Goal: Check status: Check status

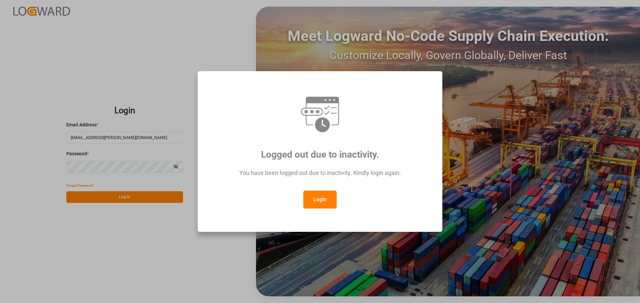
click at [317, 200] on button "Login" at bounding box center [319, 200] width 33 height 18
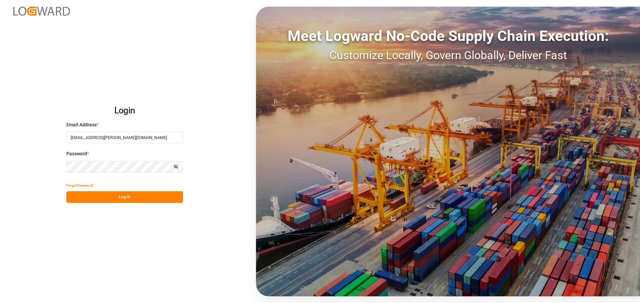
click at [106, 195] on button "Log In" at bounding box center [124, 198] width 117 height 12
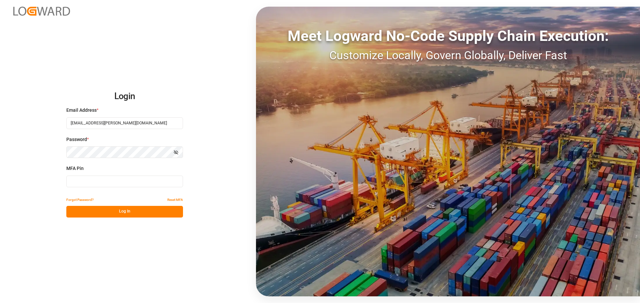
click at [91, 179] on input at bounding box center [124, 182] width 117 height 12
click at [82, 181] on input at bounding box center [124, 182] width 117 height 12
type input "763597"
click at [97, 214] on button "Log In" at bounding box center [124, 212] width 117 height 12
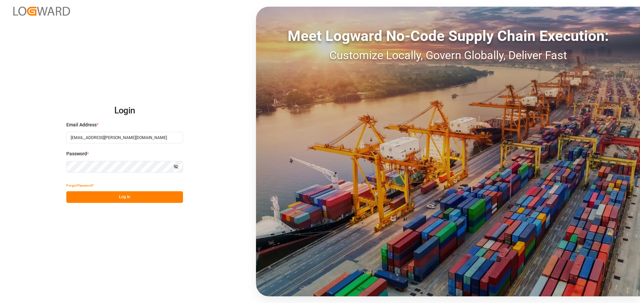
click at [108, 198] on button "Log In" at bounding box center [124, 198] width 117 height 12
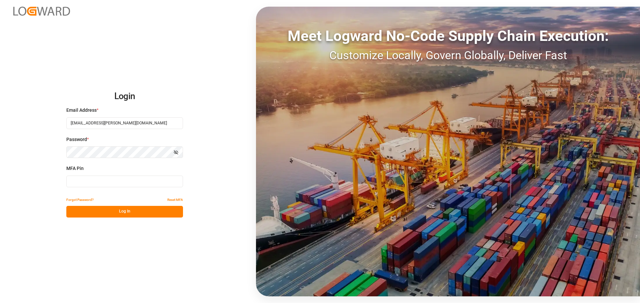
click at [85, 179] on input at bounding box center [124, 182] width 117 height 12
type input "796439"
click at [97, 214] on button "Log In" at bounding box center [124, 212] width 117 height 12
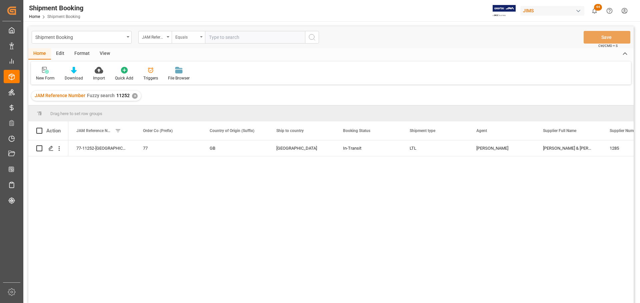
click at [199, 36] on div "Equals" at bounding box center [188, 37] width 33 height 13
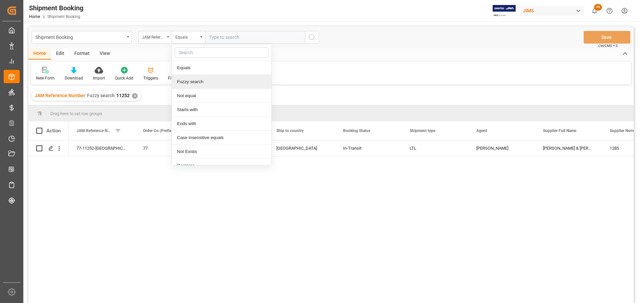
click at [193, 83] on div "Fuzzy search" at bounding box center [221, 82] width 99 height 14
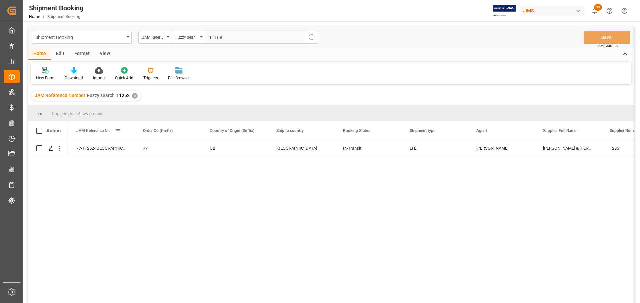
type input "11168"
click at [313, 36] on icon "search button" at bounding box center [312, 37] width 8 height 8
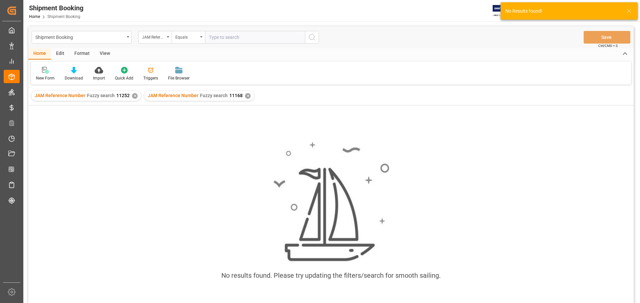
click at [134, 95] on div "✕" at bounding box center [135, 96] width 6 height 6
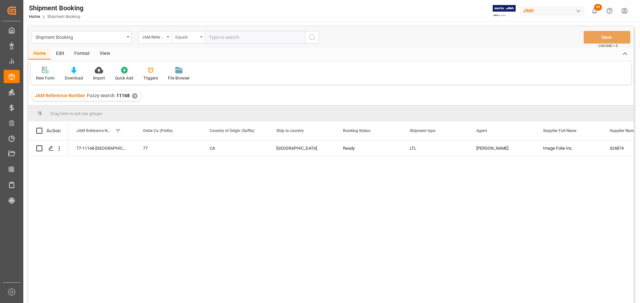
click at [202, 35] on div "Equals" at bounding box center [188, 37] width 33 height 13
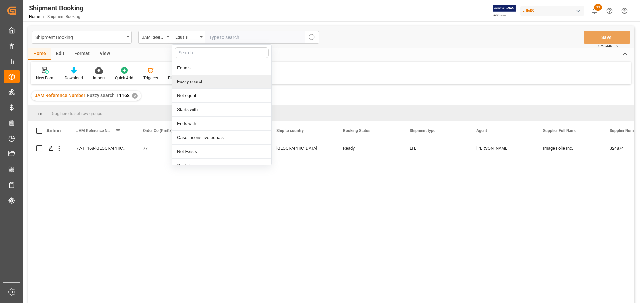
click at [185, 82] on div "Fuzzy search" at bounding box center [221, 82] width 99 height 14
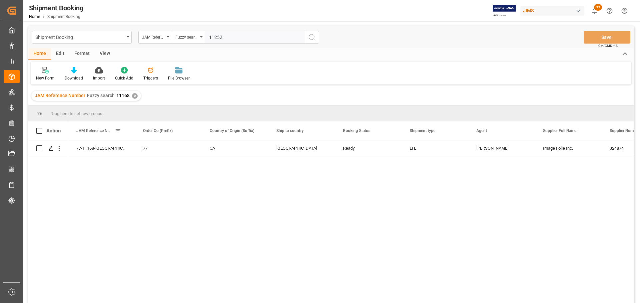
type input "11252"
click at [311, 37] on icon "search button" at bounding box center [312, 37] width 8 height 8
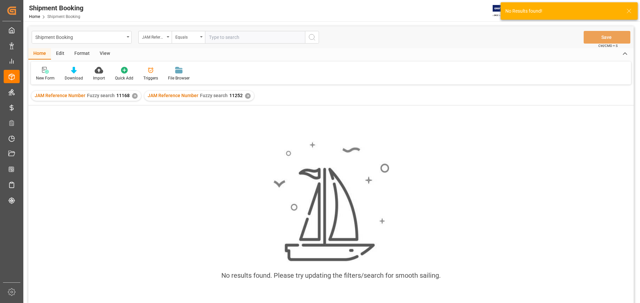
click at [133, 97] on div "✕" at bounding box center [135, 96] width 6 height 6
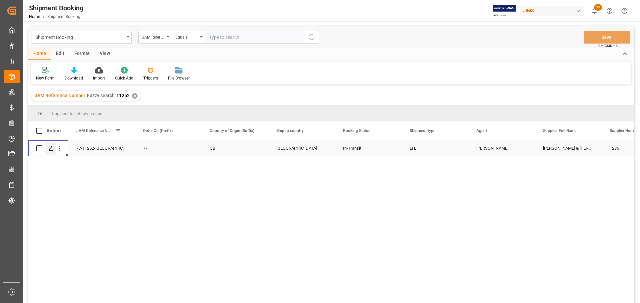
click at [50, 150] on icon "Press SPACE to select this row." at bounding box center [50, 148] width 5 height 5
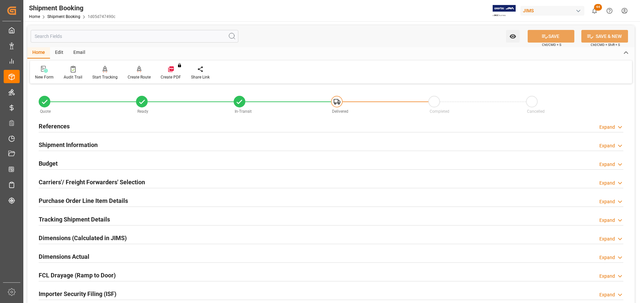
scroll to position [100, 0]
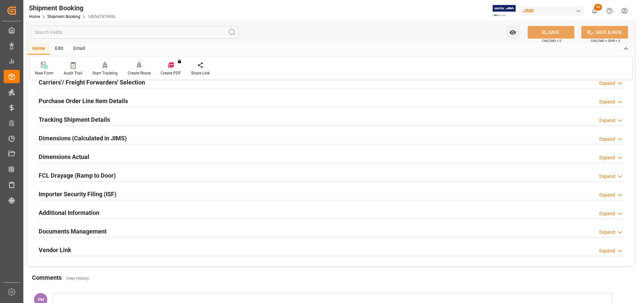
click at [51, 102] on h2 "Purchase Order Line Item Details" at bounding box center [83, 101] width 89 height 9
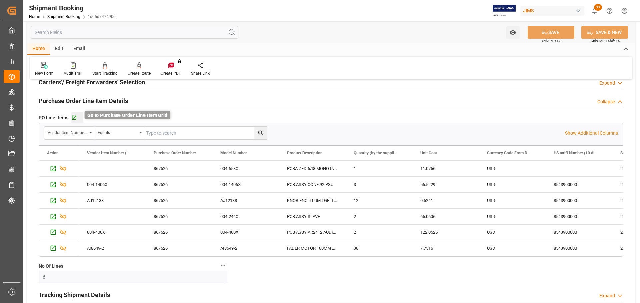
click at [74, 118] on icon "button" at bounding box center [74, 118] width 4 height 4
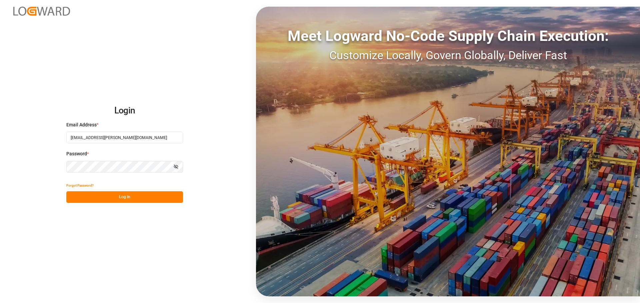
click at [81, 200] on button "Log In" at bounding box center [124, 198] width 117 height 12
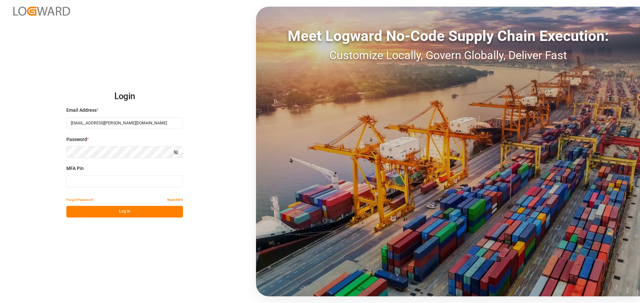
click at [74, 183] on input at bounding box center [124, 182] width 117 height 12
type input "638448"
click at [83, 212] on button "Log In" at bounding box center [124, 212] width 117 height 12
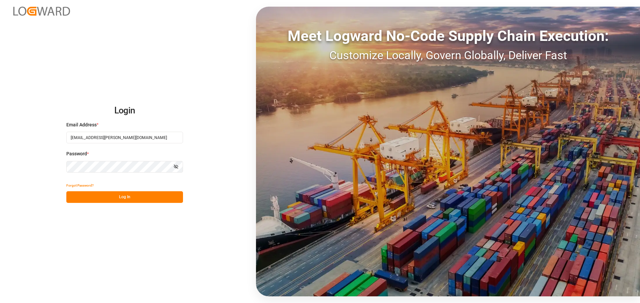
click at [87, 197] on button "Log In" at bounding box center [124, 198] width 117 height 12
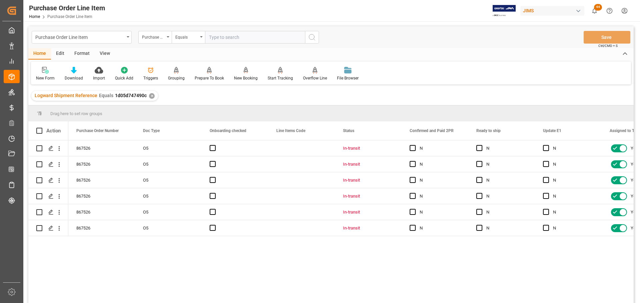
click at [102, 54] on div "View" at bounding box center [105, 53] width 20 height 11
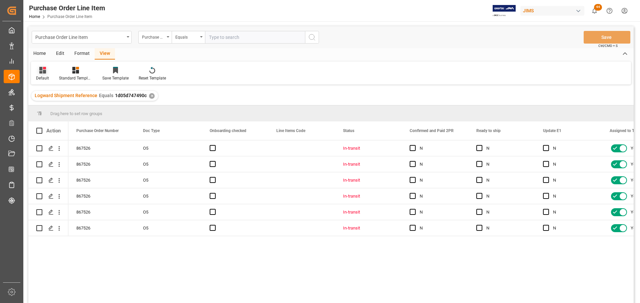
click at [41, 77] on div "Default" at bounding box center [42, 78] width 13 height 6
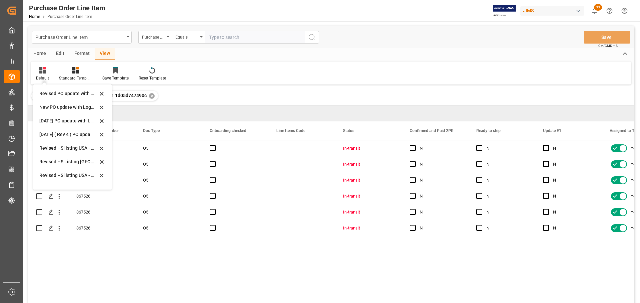
scroll to position [167, 0]
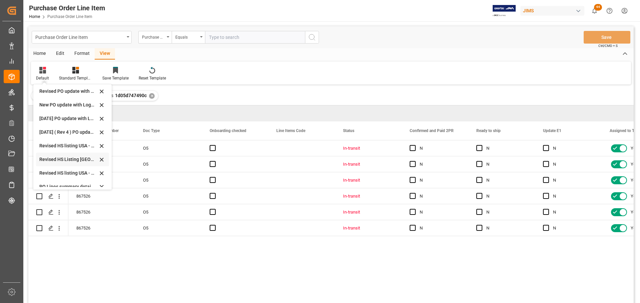
click at [60, 158] on div "Revised HS Listing Canada" at bounding box center [68, 159] width 58 height 7
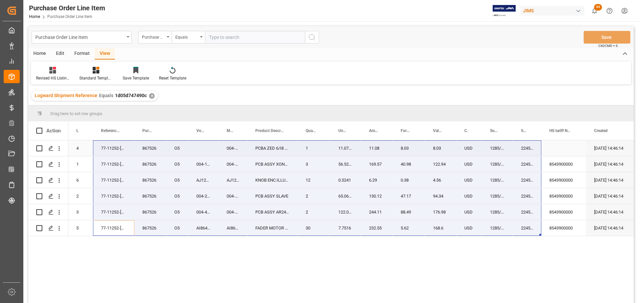
drag, startPoint x: 116, startPoint y: 231, endPoint x: 521, endPoint y: 141, distance: 414.9
click at [521, 141] on div "867526 O5 4 77-11252-GB 004-653X PCBA ZED 6/I8 MONO INPUT 1 11.0756 11.08 8.03 …" at bounding box center [426, 189] width 717 height 96
click at [52, 72] on icon at bounding box center [52, 70] width 7 height 7
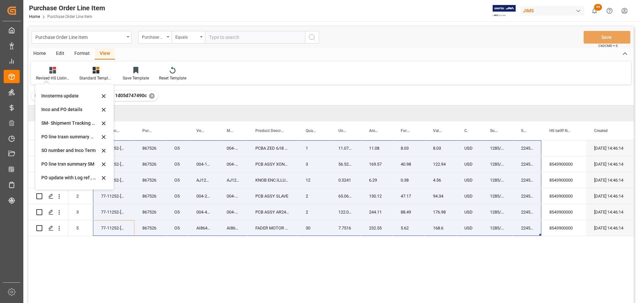
scroll to position [67, 0]
click at [52, 94] on div "Incoterms update" at bounding box center [70, 95] width 58 height 7
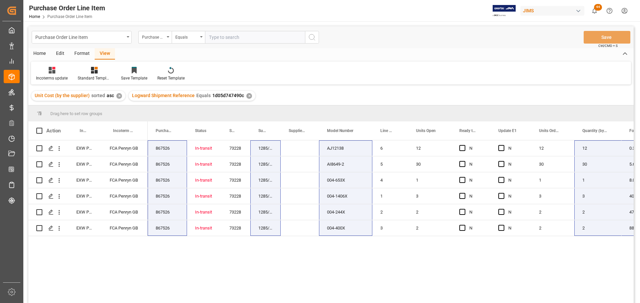
click at [102, 53] on div "View" at bounding box center [105, 53] width 20 height 11
click at [56, 75] on div "Incoterms update" at bounding box center [52, 78] width 32 height 6
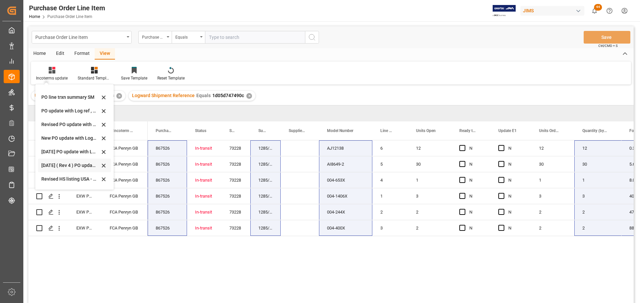
scroll to position [167, 0]
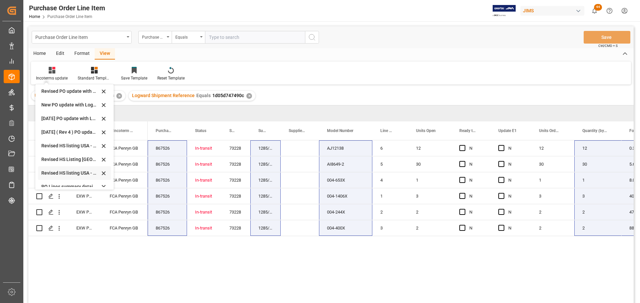
click at [65, 170] on div "Revised HS listing USA - July" at bounding box center [70, 173] width 58 height 7
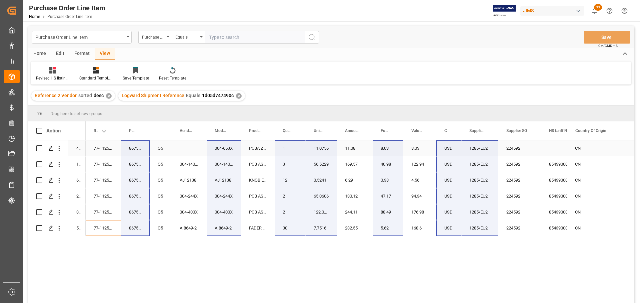
click at [95, 150] on div "77-11252-[GEOGRAPHIC_DATA]" at bounding box center [103, 149] width 35 height 16
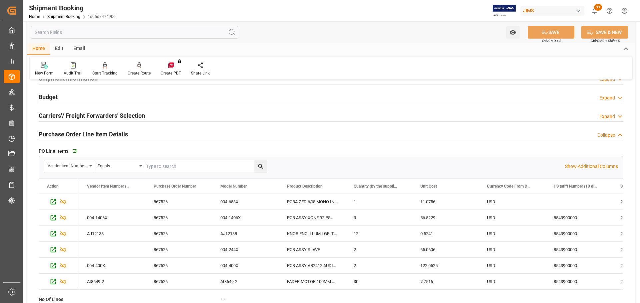
scroll to position [167, 0]
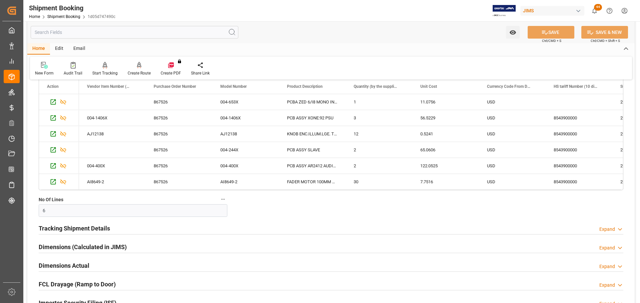
click at [65, 226] on h2 "Tracking Shipment Details" at bounding box center [74, 228] width 71 height 9
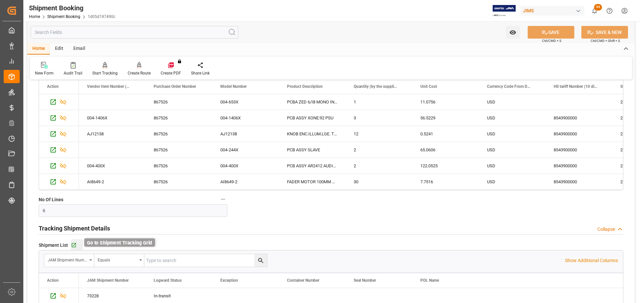
click at [74, 243] on icon "button" at bounding box center [74, 246] width 6 height 6
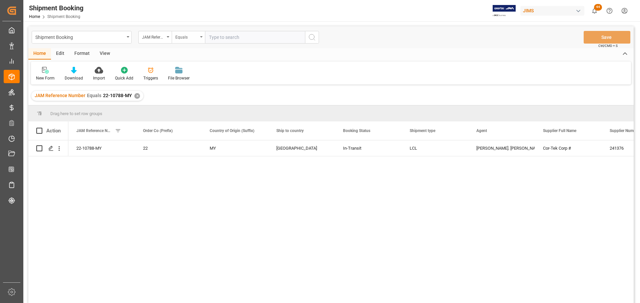
click at [203, 36] on div "Equals" at bounding box center [188, 37] width 33 height 13
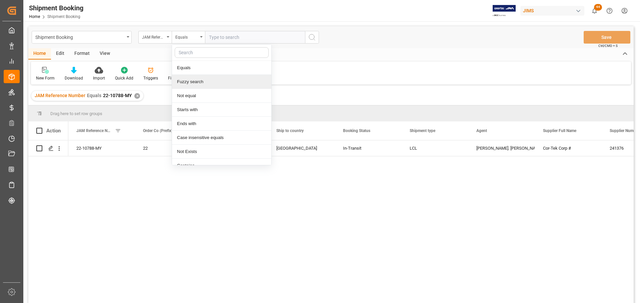
click at [185, 83] on div "Fuzzy search" at bounding box center [221, 82] width 99 height 14
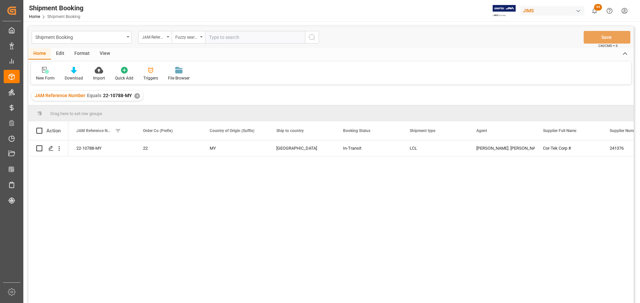
paste input "77-11252-[GEOGRAPHIC_DATA]"
type input "77-11252-[GEOGRAPHIC_DATA]"
click at [309, 40] on icon "search button" at bounding box center [312, 37] width 8 height 8
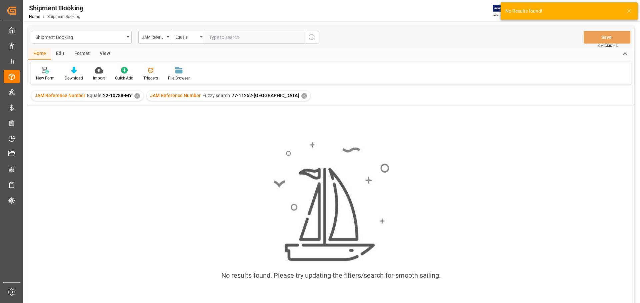
click at [136, 96] on div "✕" at bounding box center [137, 96] width 6 height 6
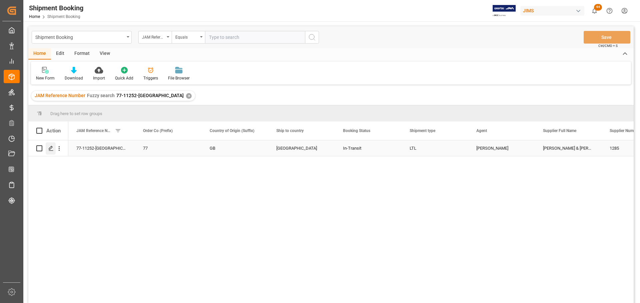
click at [47, 149] on div "Press SPACE to select this row." at bounding box center [51, 149] width 10 height 12
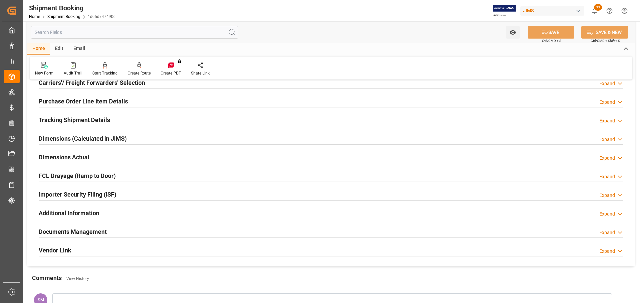
scroll to position [100, 0]
click at [62, 120] on h2 "Tracking Shipment Details" at bounding box center [74, 119] width 71 height 9
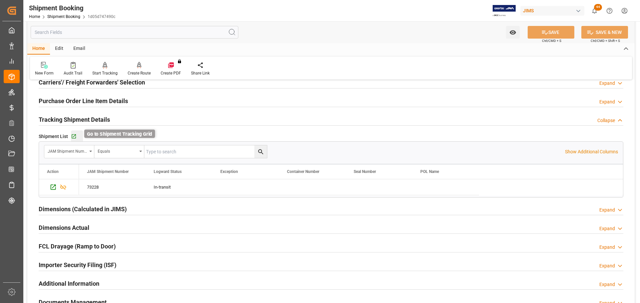
click at [73, 136] on icon "button" at bounding box center [74, 137] width 4 height 4
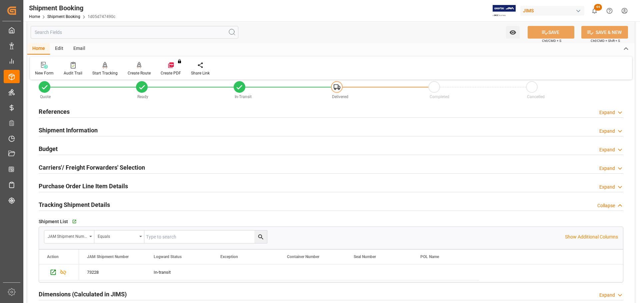
scroll to position [0, 0]
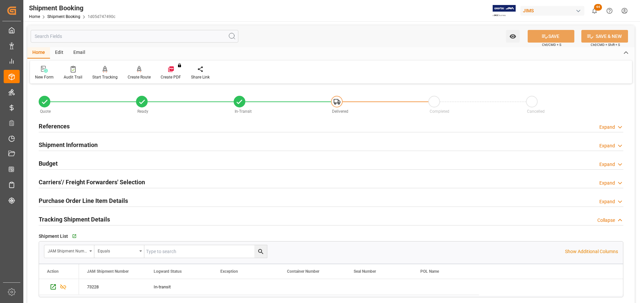
click at [61, 124] on h2 "References" at bounding box center [54, 126] width 31 height 9
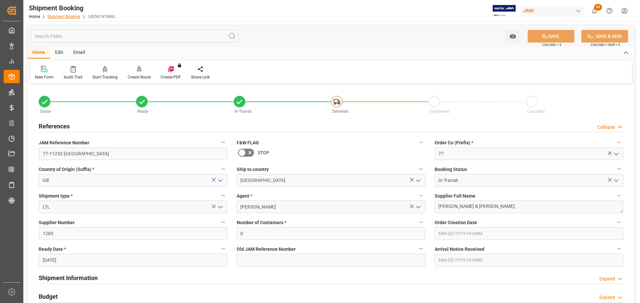
click at [62, 17] on link "Shipment Booking" at bounding box center [63, 16] width 33 height 5
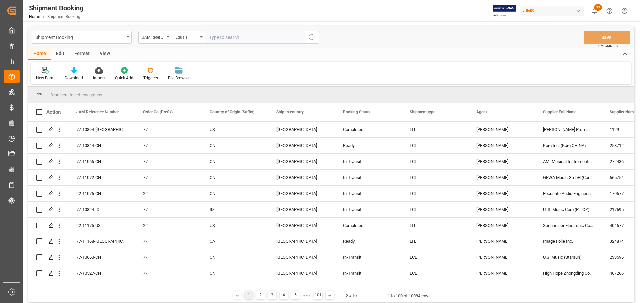
click at [202, 37] on icon "open menu" at bounding box center [201, 36] width 3 height 1
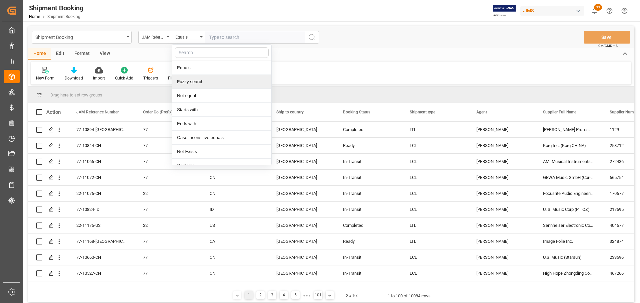
click at [191, 81] on div "Fuzzy search" at bounding box center [221, 82] width 99 height 14
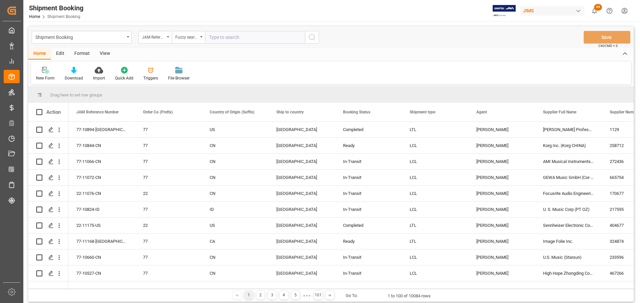
click at [227, 37] on input "text" at bounding box center [255, 37] width 100 height 13
paste input "1Z72X3V56854653412"
drag, startPoint x: 269, startPoint y: 40, endPoint x: 200, endPoint y: 35, distance: 69.1
click at [200, 35] on div "JAM Reference Number Fuzzy search 1Z72X3V56854653412" at bounding box center [228, 37] width 181 height 13
type input "10278"
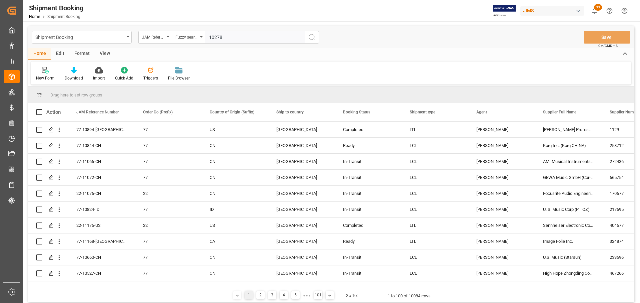
click at [309, 35] on icon "search button" at bounding box center [312, 37] width 8 height 8
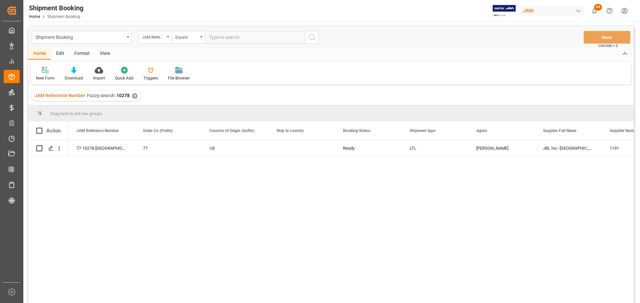
click at [104, 53] on div "View" at bounding box center [105, 53] width 20 height 11
click at [41, 80] on div "Default" at bounding box center [42, 78] width 13 height 6
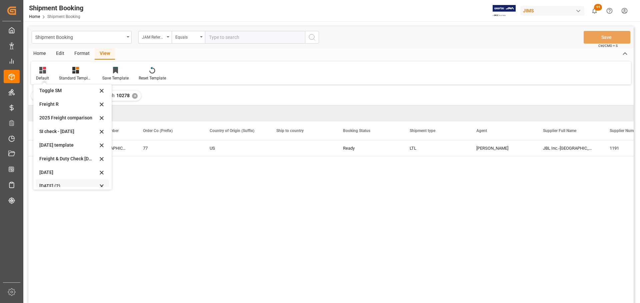
scroll to position [50, 0]
click at [57, 178] on div "Aug 2025 (2)" at bounding box center [68, 180] width 58 height 7
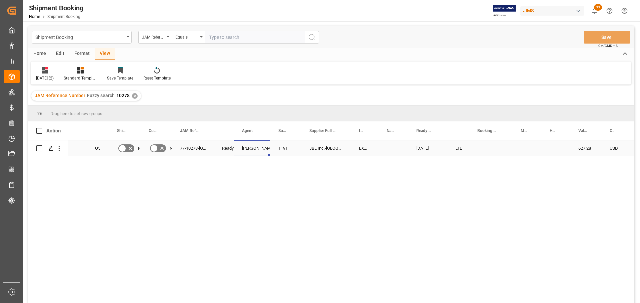
click at [256, 147] on div "Jacques Denis" at bounding box center [252, 148] width 20 height 15
click at [257, 148] on div "Jacques Denis" at bounding box center [252, 148] width 20 height 15
click at [256, 152] on icon "open menu" at bounding box center [258, 153] width 8 height 8
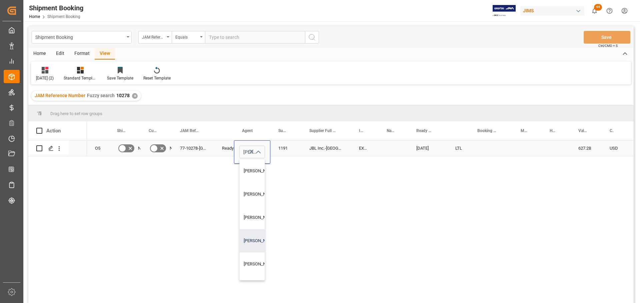
click at [254, 244] on div "[PERSON_NAME]" at bounding box center [277, 241] width 74 height 23
type input "[PERSON_NAME]"
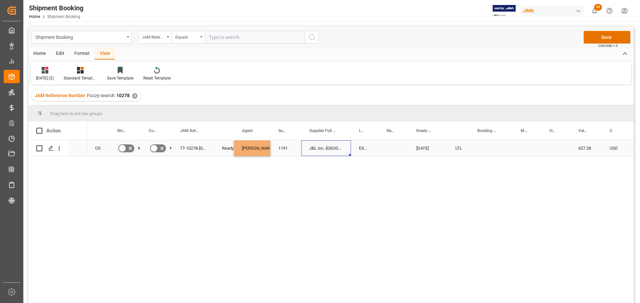
click at [305, 148] on div "JBL Inc.-US" at bounding box center [326, 149] width 50 height 16
click at [486, 149] on div "Press SPACE to select this row." at bounding box center [490, 149] width 43 height 16
click at [498, 149] on div "1Z72X3V56854653412" at bounding box center [490, 149] width 43 height 16
drag, startPoint x: 512, startPoint y: 154, endPoint x: 551, endPoint y: 151, distance: 39.1
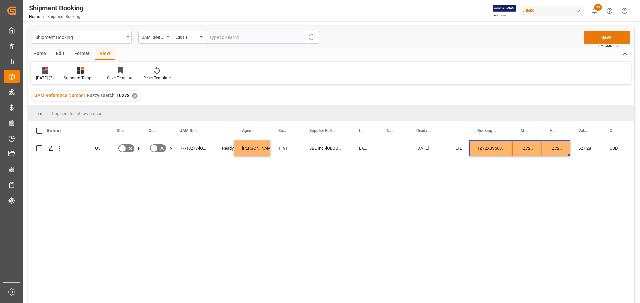
click at [595, 36] on button "Save" at bounding box center [606, 37] width 47 height 13
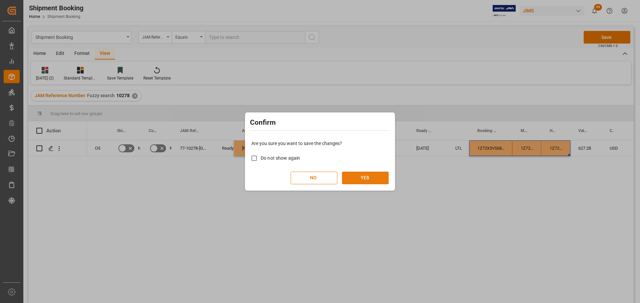
click at [367, 179] on button "YES" at bounding box center [365, 178] width 47 height 13
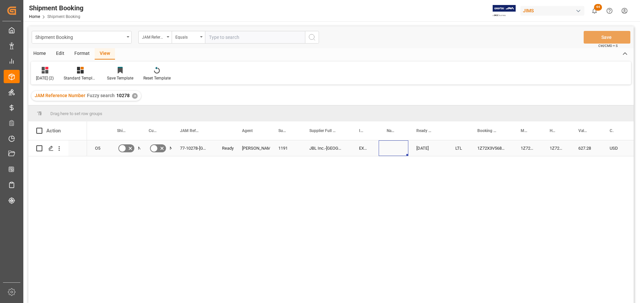
click at [384, 148] on div "Press SPACE to select this row." at bounding box center [393, 149] width 30 height 16
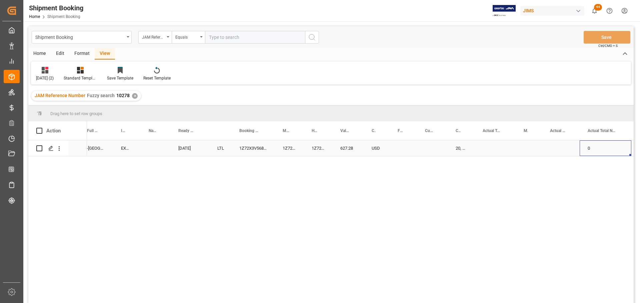
scroll to position [0, 238]
click at [50, 148] on polygon "Press SPACE to select this row." at bounding box center [50, 148] width 3 height 3
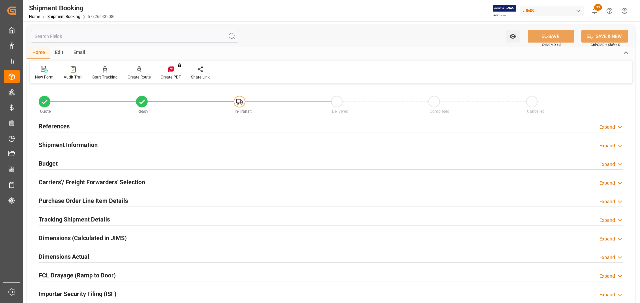
click at [66, 123] on h2 "References" at bounding box center [54, 126] width 31 height 9
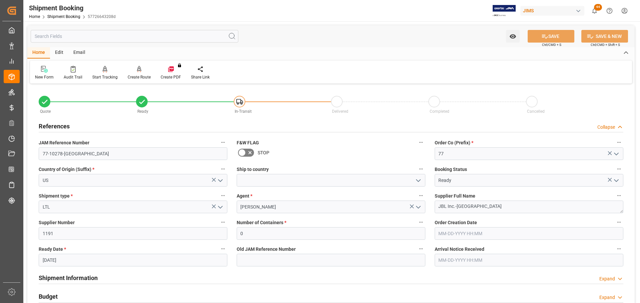
click at [66, 123] on h2 "References" at bounding box center [54, 126] width 31 height 9
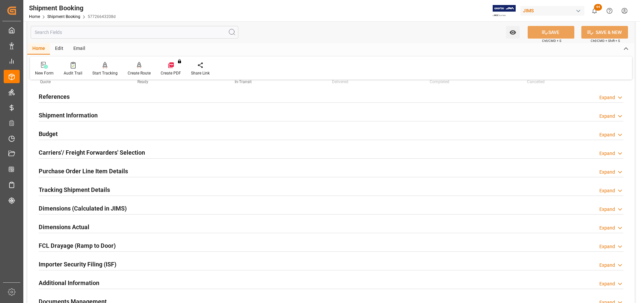
scroll to position [67, 0]
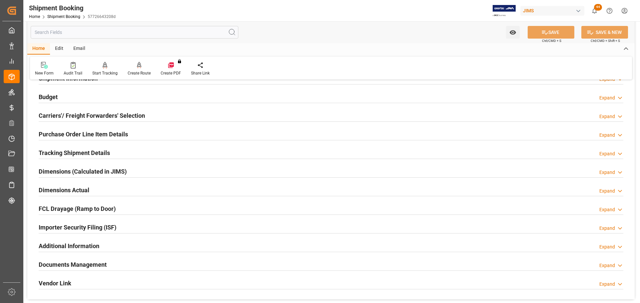
click at [63, 115] on h2 "Carriers'/ Freight Forwarders' Selection" at bounding box center [92, 115] width 106 height 9
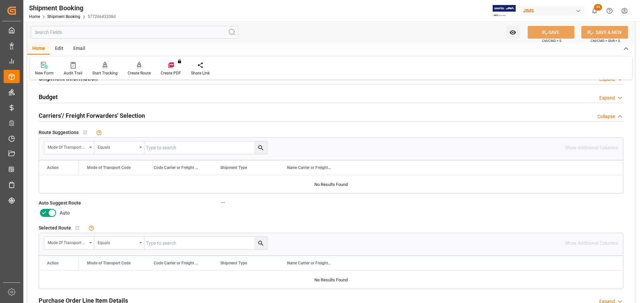
click at [53, 212] on icon at bounding box center [51, 213] width 3 height 3
click at [0, 0] on input "checkbox" at bounding box center [0, 0] width 0 height 0
click at [547, 30] on button "SAVE" at bounding box center [550, 32] width 47 height 13
click at [135, 69] on div "Create Route" at bounding box center [139, 69] width 33 height 15
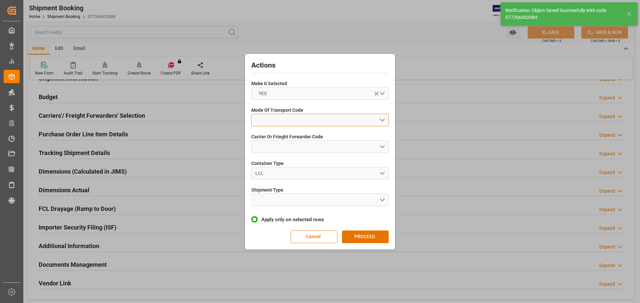
click at [260, 121] on button "open menu" at bounding box center [319, 120] width 137 height 13
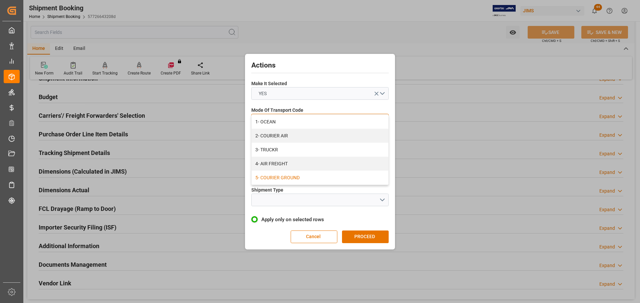
click at [285, 178] on div "5- COURIER GROUND" at bounding box center [320, 178] width 137 height 14
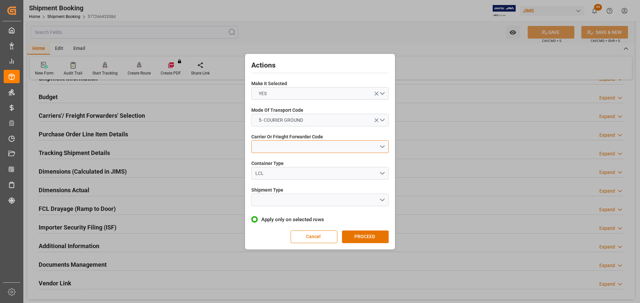
click at [263, 149] on button "open menu" at bounding box center [319, 147] width 137 height 13
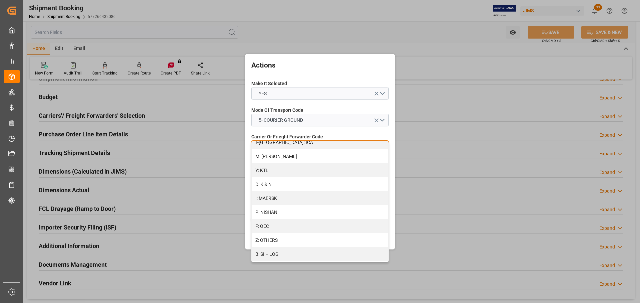
scroll to position [362, 0]
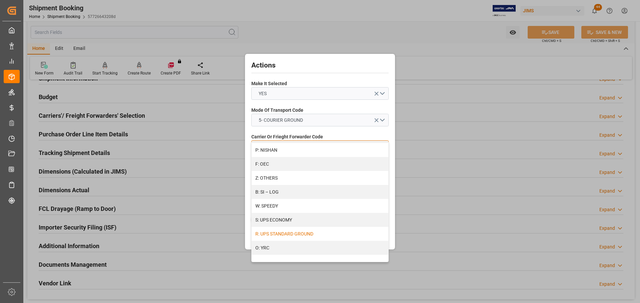
click at [281, 234] on div "R: UPS STANDARD GROUND" at bounding box center [320, 234] width 137 height 14
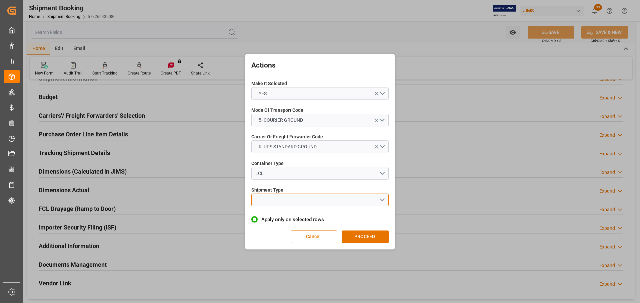
click at [265, 201] on button "open menu" at bounding box center [319, 200] width 137 height 13
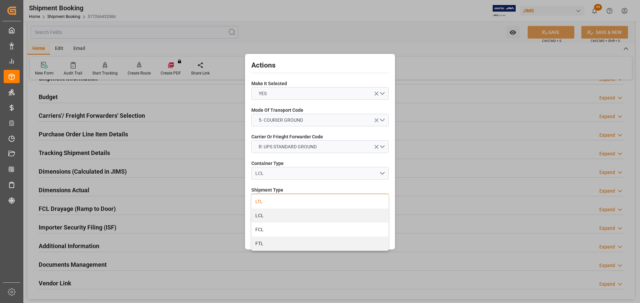
click at [268, 203] on div "LTL" at bounding box center [320, 202] width 137 height 14
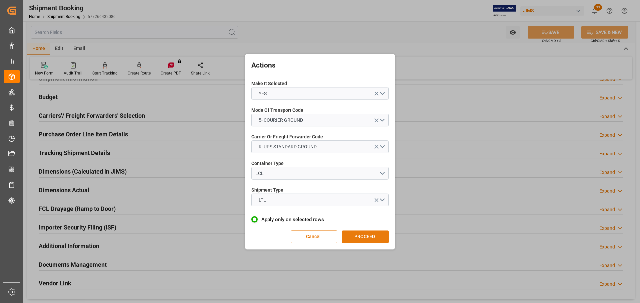
click at [368, 236] on button "PROCEED" at bounding box center [365, 237] width 47 height 13
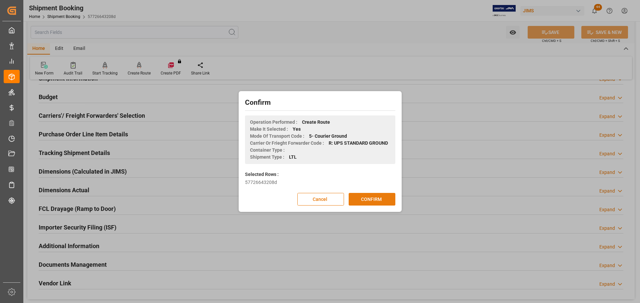
click at [379, 200] on button "CONFIRM" at bounding box center [371, 199] width 47 height 13
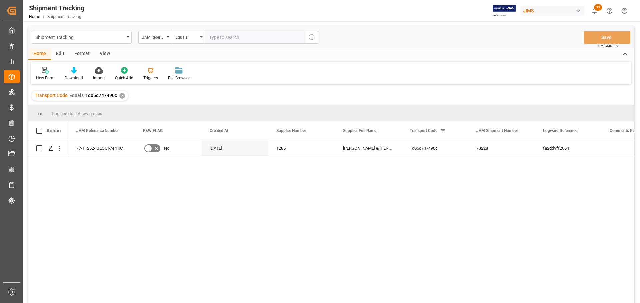
click at [102, 52] on div "View" at bounding box center [105, 53] width 20 height 11
click at [38, 78] on div "Default" at bounding box center [42, 78] width 13 height 6
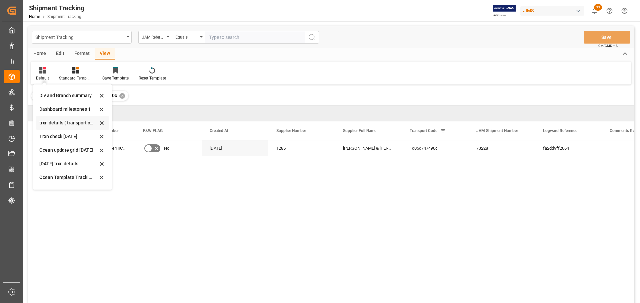
scroll to position [100, 0]
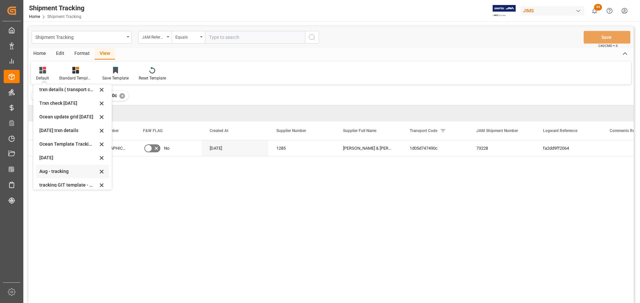
click at [49, 170] on div "Aug - tracking" at bounding box center [68, 171] width 58 height 7
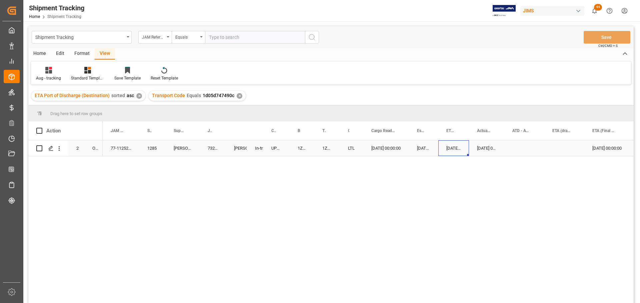
click at [460, 148] on div "[DATE] 00:00:00" at bounding box center [453, 149] width 31 height 16
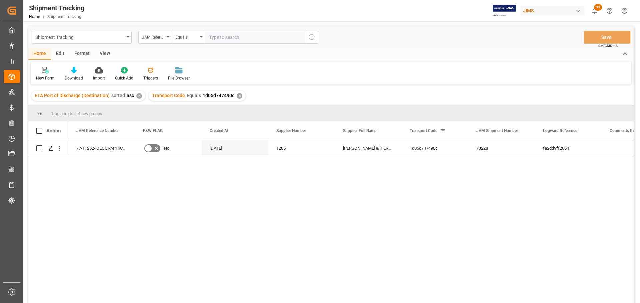
click at [102, 51] on div "View" at bounding box center [105, 53] width 20 height 11
click at [43, 54] on div "Home" at bounding box center [39, 53] width 23 height 11
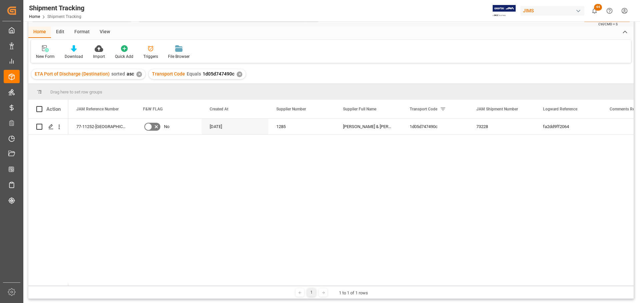
scroll to position [33, 0]
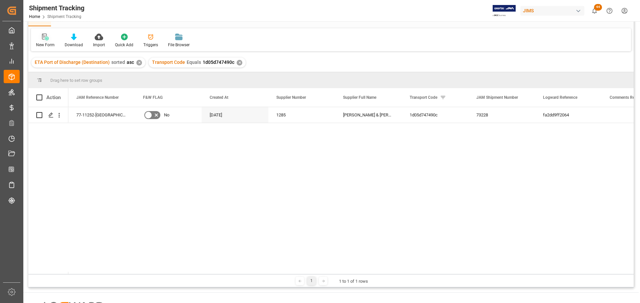
click at [44, 42] on div "New Form" at bounding box center [45, 45] width 19 height 6
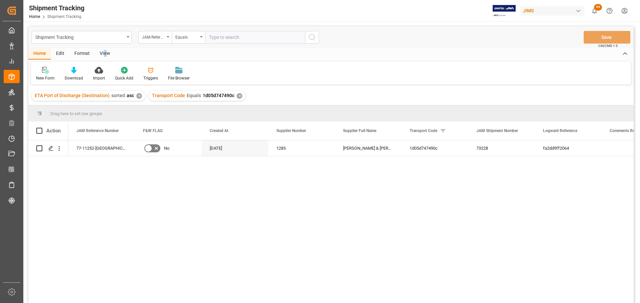
click at [104, 54] on div "View" at bounding box center [105, 53] width 20 height 11
click at [46, 74] on div "Default" at bounding box center [42, 74] width 23 height 15
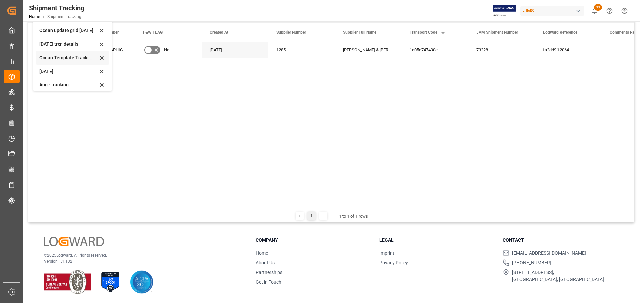
scroll to position [105, 0]
click at [59, 69] on div "Aug - tracking" at bounding box center [68, 68] width 58 height 7
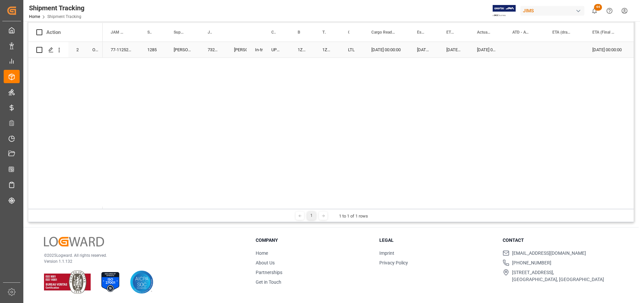
click at [394, 46] on div "09-26-2025 00:00:00" at bounding box center [386, 50] width 46 height 16
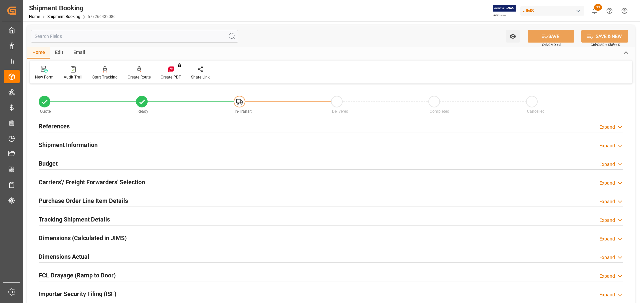
click at [66, 180] on h2 "Carriers'/ Freight Forwarders' Selection" at bounding box center [92, 182] width 106 height 9
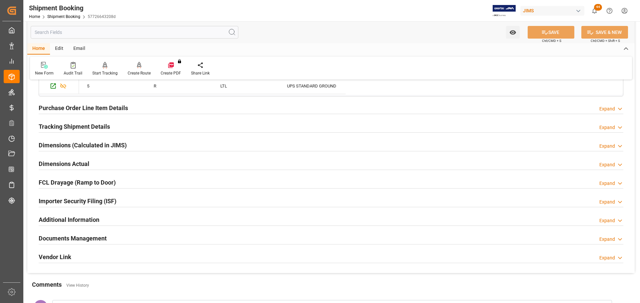
scroll to position [266, 0]
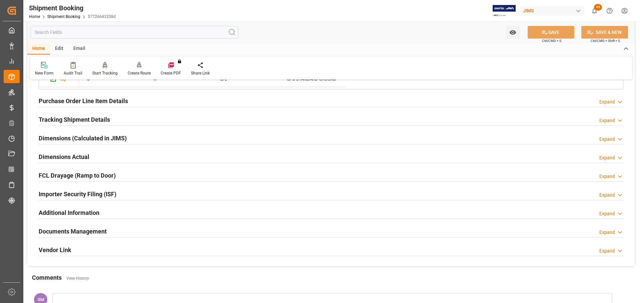
click at [70, 231] on h2 "Documents Management" at bounding box center [73, 231] width 68 height 9
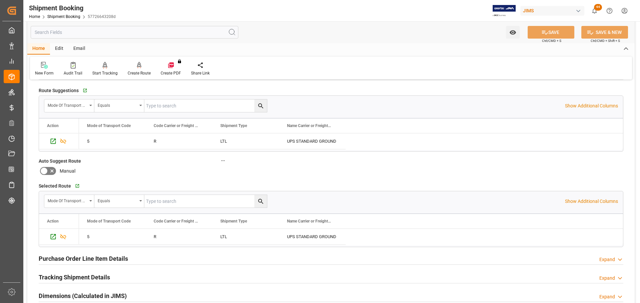
scroll to position [33, 0]
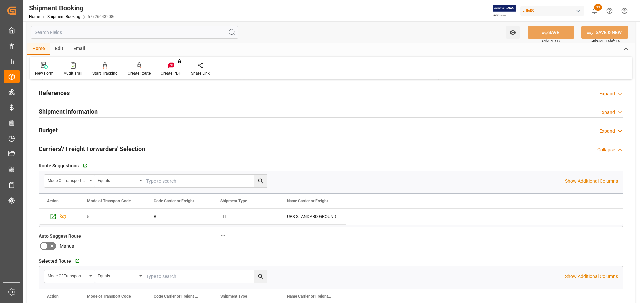
click at [59, 113] on h2 "Shipment Information" at bounding box center [68, 111] width 59 height 9
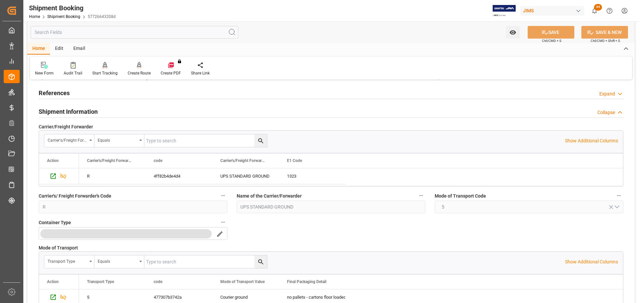
click at [59, 113] on h2 "Shipment Information" at bounding box center [68, 111] width 59 height 9
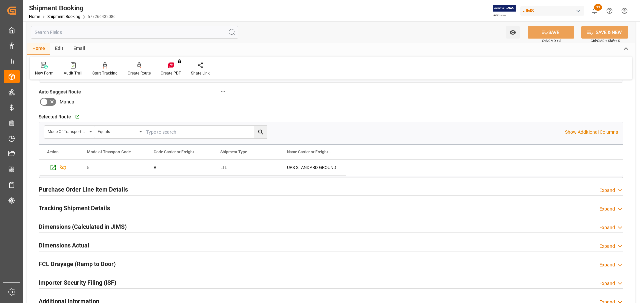
scroll to position [167, 0]
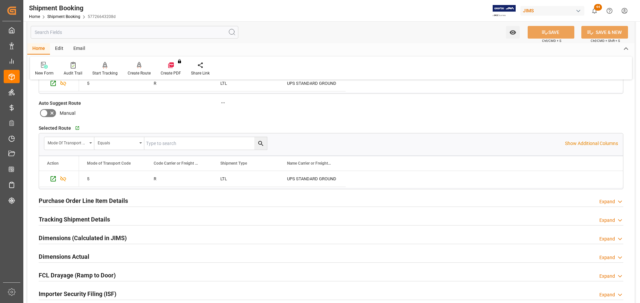
click at [100, 199] on h2 "Purchase Order Line Item Details" at bounding box center [83, 201] width 89 height 9
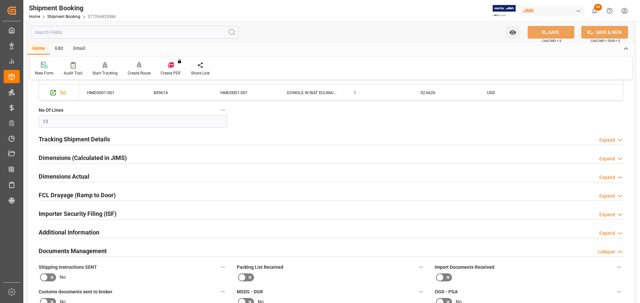
scroll to position [466, 0]
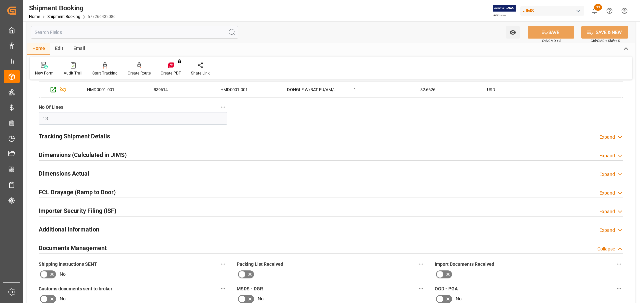
click at [64, 248] on h2 "Documents Management" at bounding box center [73, 248] width 68 height 9
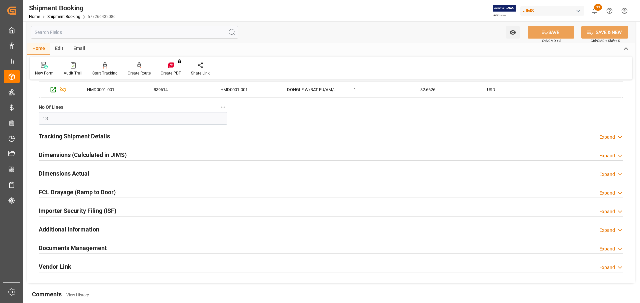
click at [64, 248] on h2 "Documents Management" at bounding box center [73, 248] width 68 height 9
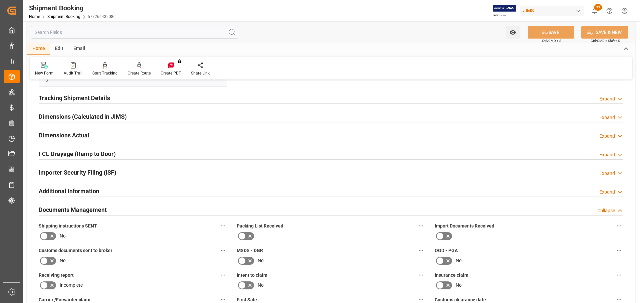
scroll to position [566, 0]
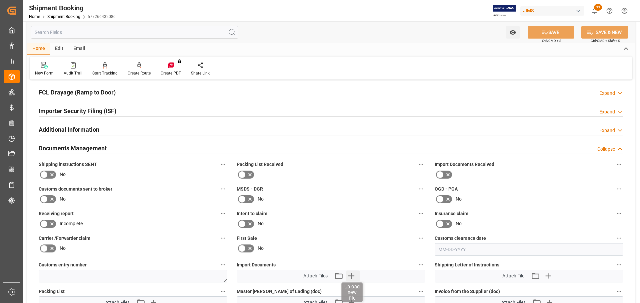
click at [351, 277] on icon "button" at bounding box center [351, 276] width 6 height 6
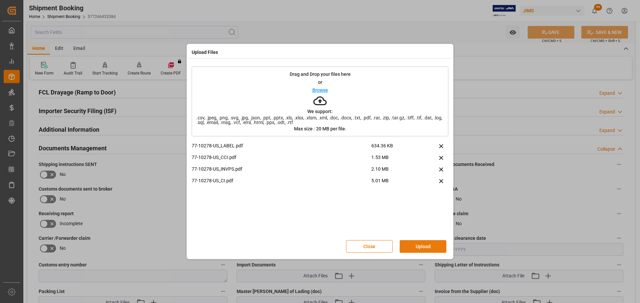
click at [417, 246] on button "Upload" at bounding box center [422, 247] width 47 height 13
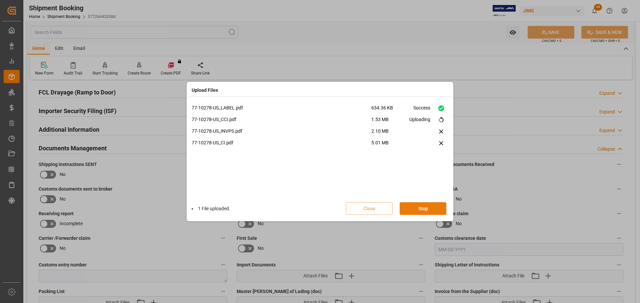
click at [413, 211] on button "Stop" at bounding box center [422, 209] width 47 height 13
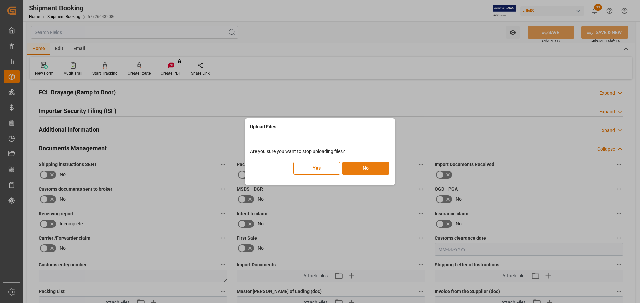
click at [366, 166] on button "No" at bounding box center [365, 168] width 47 height 13
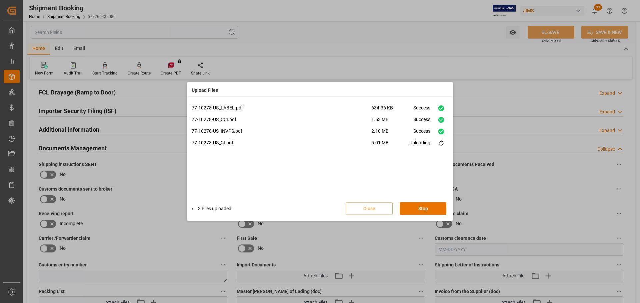
click at [340, 171] on div "77-10278-US_LABEL.pdf 634.36 KB Success 77-10278-US_CCI.pdf 1.53 MB Success 77-…" at bounding box center [320, 151] width 256 height 93
click at [318, 177] on div "77-10278-US_LABEL.pdf 634.36 KB Success 77-10278-US_CCI.pdf 1.53 MB Success 77-…" at bounding box center [320, 151] width 256 height 93
click at [274, 137] on li "77-10278-US_INVPS.pdf 2.10 MB Success" at bounding box center [320, 134] width 256 height 12
click at [421, 207] on button "Done" at bounding box center [422, 209] width 47 height 13
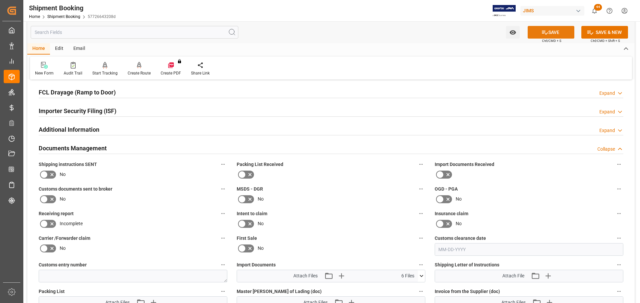
click at [562, 31] on button "SAVE" at bounding box center [550, 32] width 47 height 13
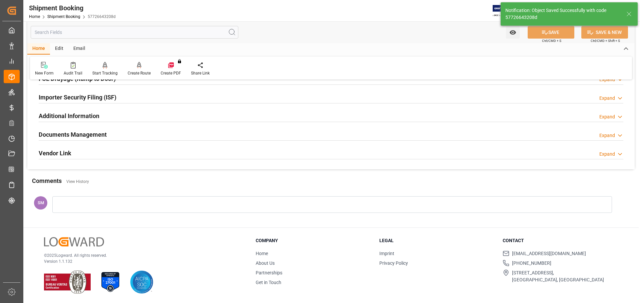
scroll to position [183, 0]
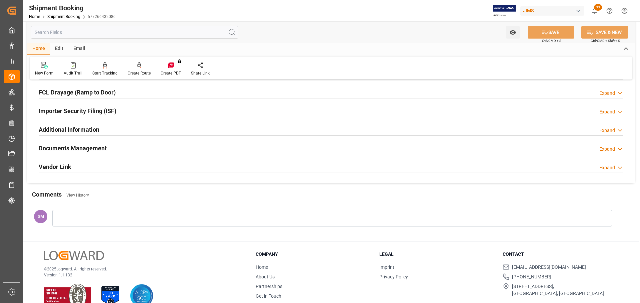
click at [89, 148] on h2 "Documents Management" at bounding box center [73, 148] width 68 height 9
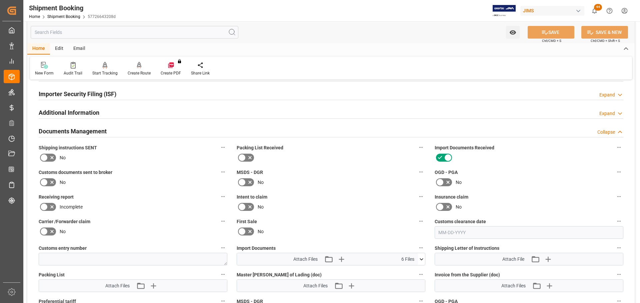
scroll to position [217, 0]
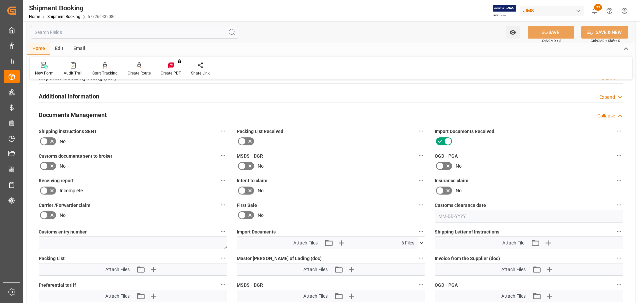
click at [421, 243] on icon at bounding box center [421, 243] width 7 height 7
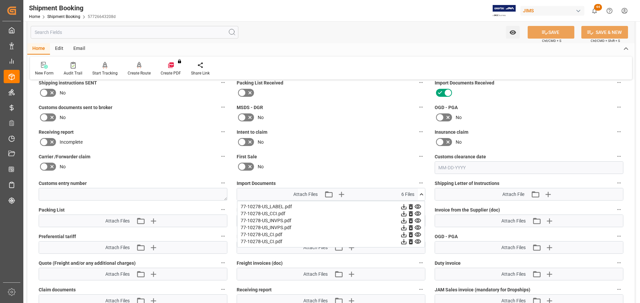
scroll to position [283, 0]
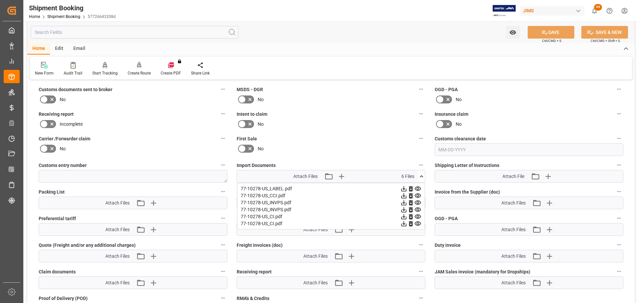
click at [168, 149] on div "No" at bounding box center [133, 149] width 189 height 11
click at [153, 205] on icon "button" at bounding box center [153, 203] width 6 height 6
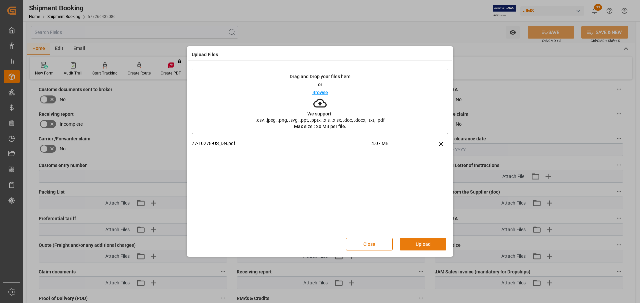
click at [424, 244] on button "Upload" at bounding box center [422, 244] width 47 height 13
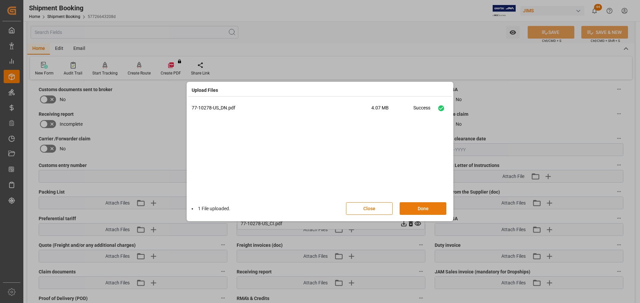
click at [427, 211] on button "Done" at bounding box center [422, 209] width 47 height 13
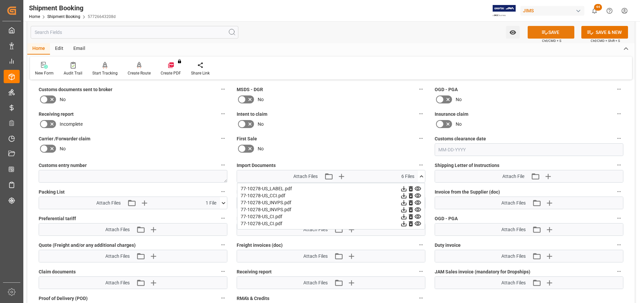
click at [545, 34] on icon at bounding box center [545, 33] width 6 height 4
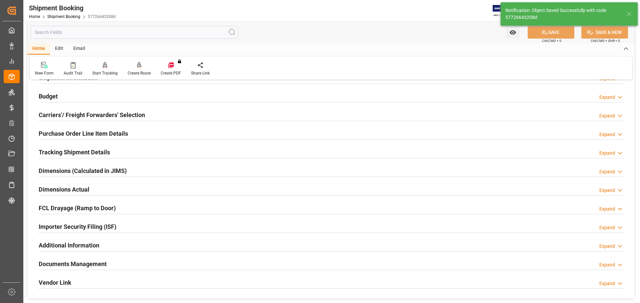
scroll to position [30, 0]
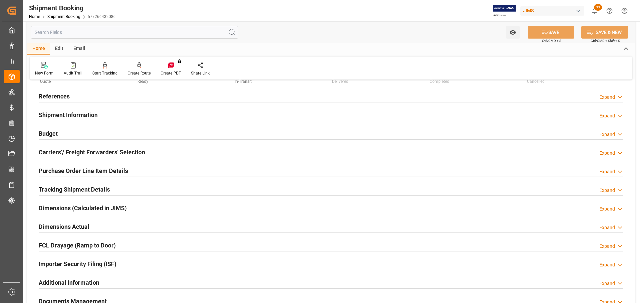
click at [49, 130] on h2 "Budget" at bounding box center [48, 133] width 19 height 9
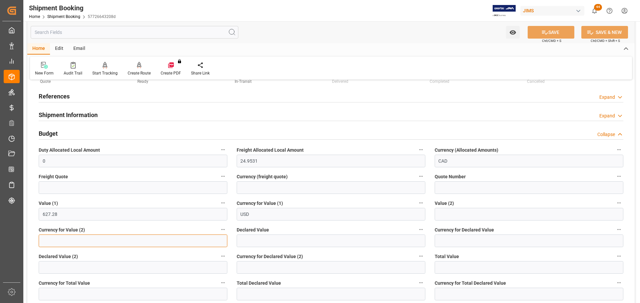
click at [124, 236] on input at bounding box center [133, 241] width 189 height 13
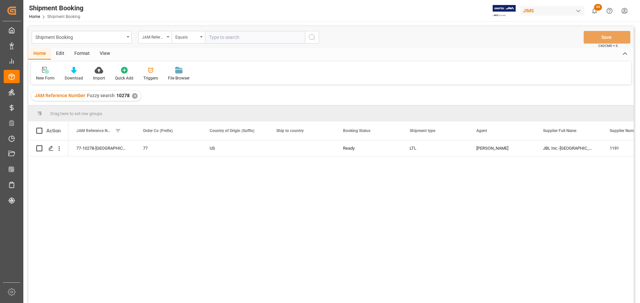
click at [101, 52] on div "View" at bounding box center [105, 53] width 20 height 11
click at [46, 77] on div "Default" at bounding box center [42, 78] width 13 height 6
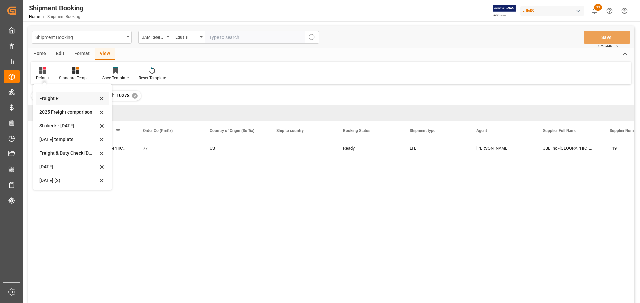
scroll to position [50, 0]
click at [47, 181] on div "Aug 2025 (2)" at bounding box center [68, 180] width 58 height 7
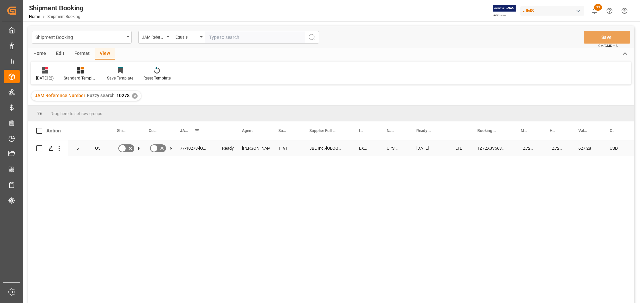
click at [311, 149] on div "JBL Inc.-US" at bounding box center [326, 149] width 50 height 16
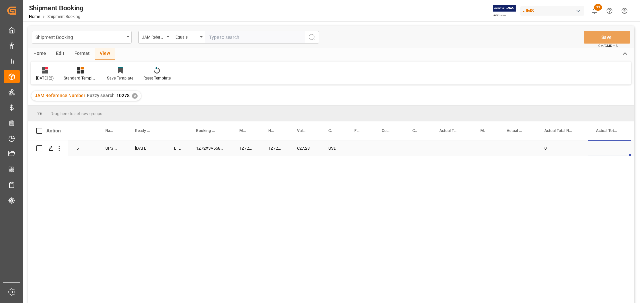
scroll to position [0, 324]
click at [309, 148] on div "Press SPACE to select this row." at bounding box center [316, 149] width 27 height 16
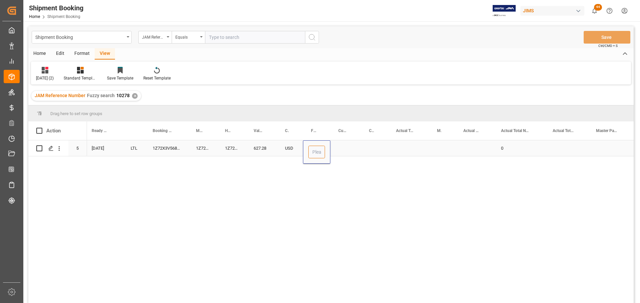
click at [313, 151] on input "Press SPACE to select this row." at bounding box center [316, 152] width 17 height 13
type input "75"
click at [346, 150] on div "Press SPACE to select this row." at bounding box center [345, 149] width 31 height 16
click at [345, 151] on input "Press SPACE to select this row." at bounding box center [345, 152] width 20 height 13
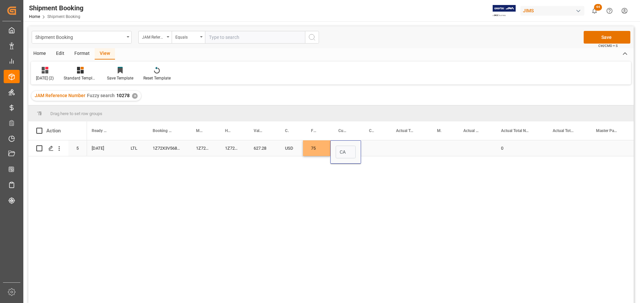
type input "CAD"
click at [370, 146] on div "Press SPACE to select this row." at bounding box center [374, 149] width 27 height 16
click at [397, 145] on div "Press SPACE to select this row." at bounding box center [408, 149] width 41 height 16
click at [399, 154] on input "Press SPACE to select this row." at bounding box center [408, 152] width 30 height 13
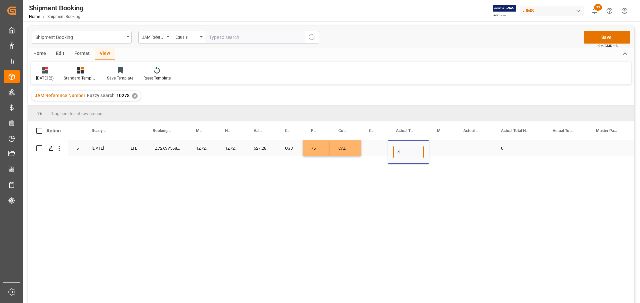
type input "42"
click at [440, 150] on div "Press SPACE to select this row." at bounding box center [442, 149] width 26 height 16
click at [440, 150] on icon "open menu" at bounding box center [443, 153] width 8 height 8
drag, startPoint x: 442, startPoint y: 196, endPoint x: 457, endPoint y: 163, distance: 36.2
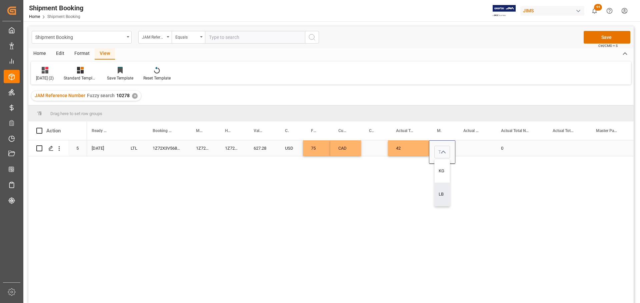
click at [442, 196] on div "LB" at bounding box center [441, 194] width 15 height 23
type input "LB"
click at [464, 143] on div "Press SPACE to select this row." at bounding box center [474, 149] width 38 height 16
click at [467, 147] on div "Press SPACE to select this row." at bounding box center [474, 149] width 38 height 16
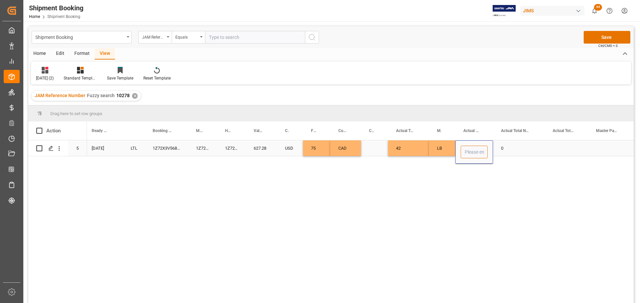
click at [468, 150] on input "Press SPACE to select this row." at bounding box center [473, 152] width 27 height 13
type input "2"
click at [518, 145] on div "0" at bounding box center [519, 149] width 52 height 16
click at [611, 33] on button "Save" at bounding box center [606, 37] width 47 height 13
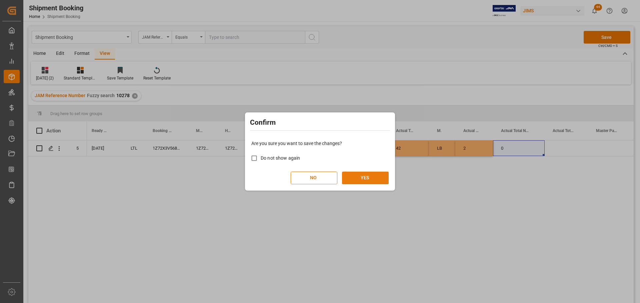
click at [366, 178] on button "YES" at bounding box center [365, 178] width 47 height 13
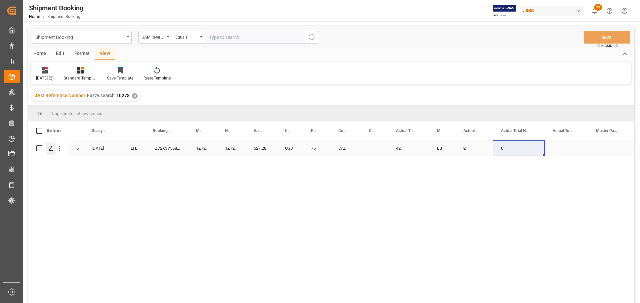
click at [50, 150] on icon "Press SPACE to select this row." at bounding box center [50, 148] width 5 height 5
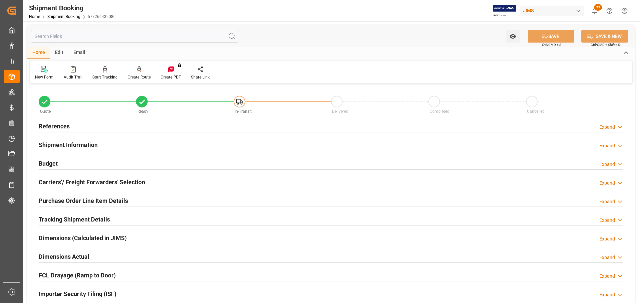
scroll to position [33, 0]
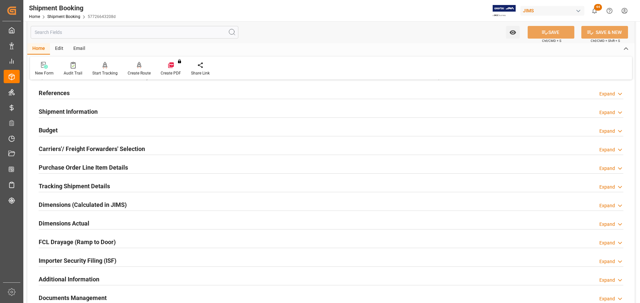
click at [65, 168] on h2 "Purchase Order Line Item Details" at bounding box center [83, 167] width 89 height 9
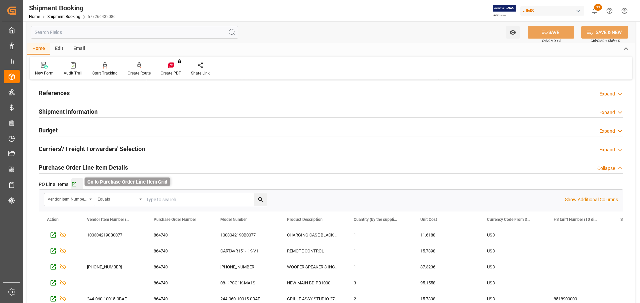
click at [72, 185] on icon "button" at bounding box center [74, 185] width 4 height 4
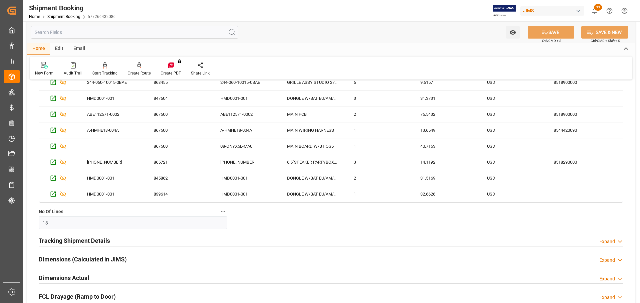
scroll to position [266, 0]
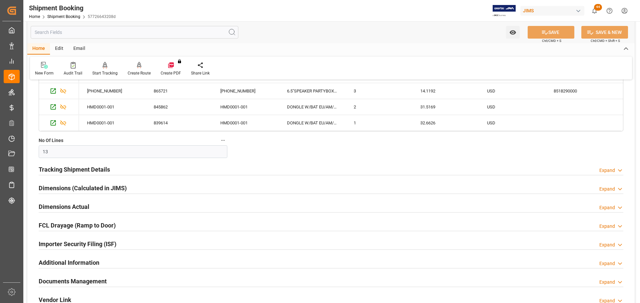
click at [69, 167] on h2 "Tracking Shipment Details" at bounding box center [74, 169] width 71 height 9
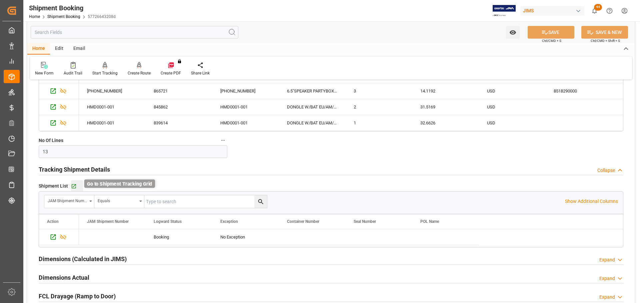
click at [73, 187] on icon "button" at bounding box center [74, 187] width 6 height 6
click at [76, 187] on div "Go to Shipment Tracking Grid" at bounding box center [77, 187] width 12 height 6
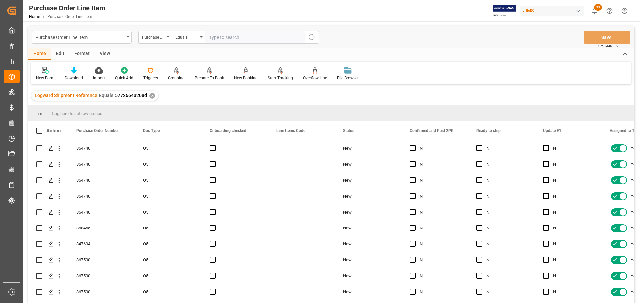
click at [109, 49] on div "View" at bounding box center [105, 53] width 20 height 11
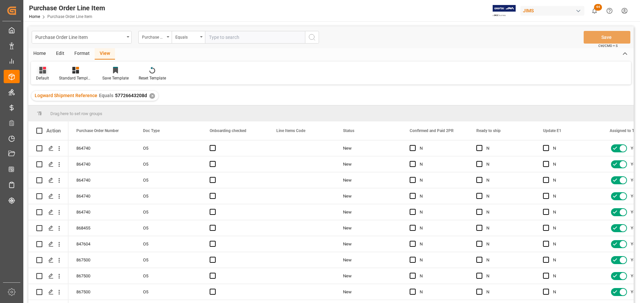
click at [42, 76] on div "Default" at bounding box center [42, 78] width 13 height 6
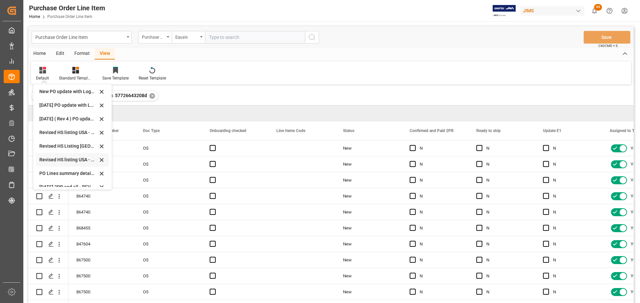
scroll to position [187, 0]
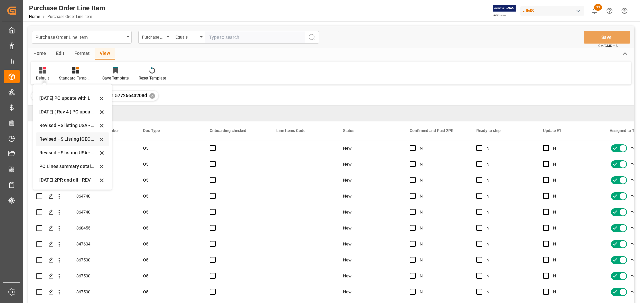
click at [49, 139] on div "Revised HS Listing [GEOGRAPHIC_DATA]" at bounding box center [68, 139] width 58 height 7
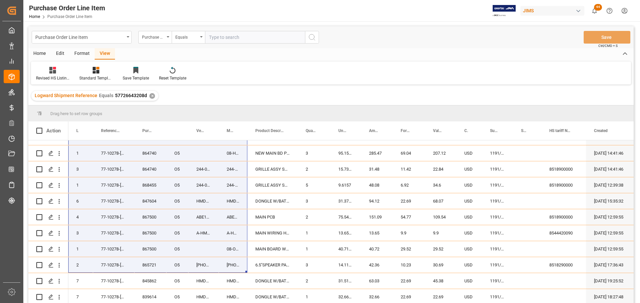
scroll to position [45, 0]
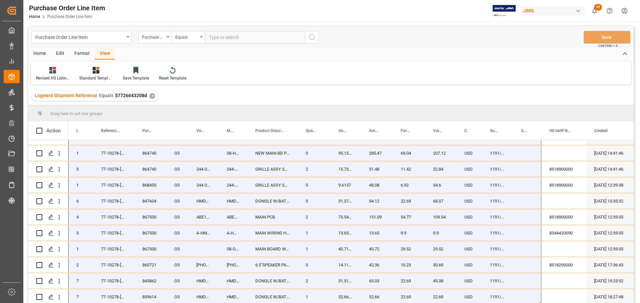
drag, startPoint x: 75, startPoint y: 144, endPoint x: 522, endPoint y: 306, distance: 475.6
click at [522, 303] on html "Created by potrace 1.15, written by Peter Selinger 2001-2017 Created by potrace…" at bounding box center [320, 151] width 640 height 303
click at [276, 273] on div "DONGLE W/BAT EU/AM/RU/AS1" at bounding box center [272, 281] width 50 height 16
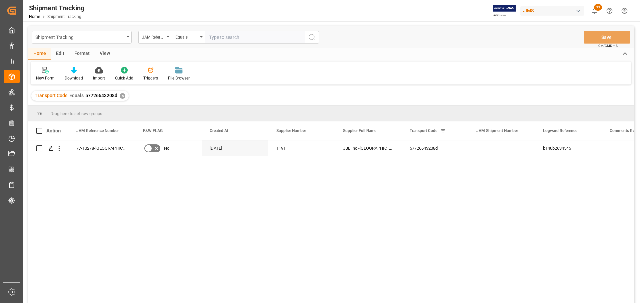
click at [101, 52] on div "View" at bounding box center [105, 53] width 20 height 11
click at [39, 77] on div "Default" at bounding box center [42, 78] width 13 height 6
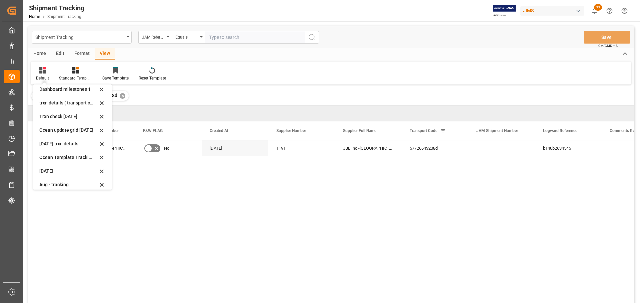
scroll to position [105, 0]
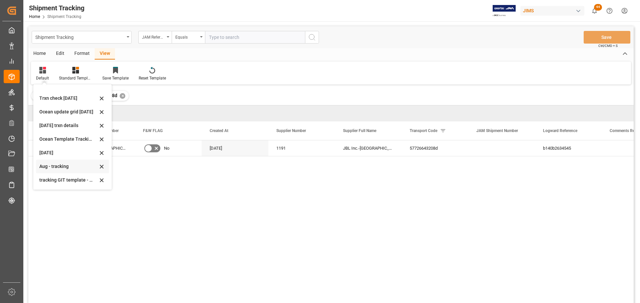
click at [47, 165] on div "Aug - tracking" at bounding box center [68, 166] width 58 height 7
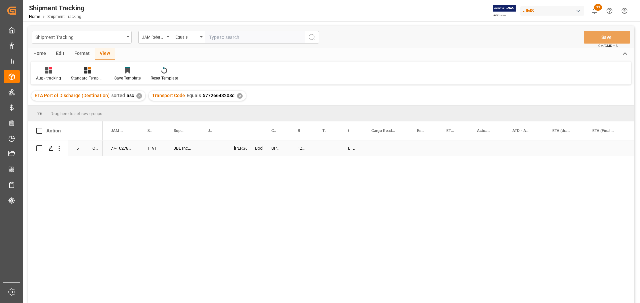
click at [123, 149] on div "77-10278-[GEOGRAPHIC_DATA]" at bounding box center [121, 149] width 37 height 16
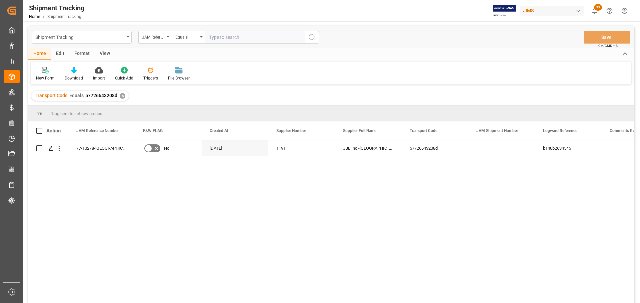
click at [107, 54] on div "View" at bounding box center [105, 53] width 20 height 11
click at [39, 76] on div "Default" at bounding box center [42, 78] width 13 height 6
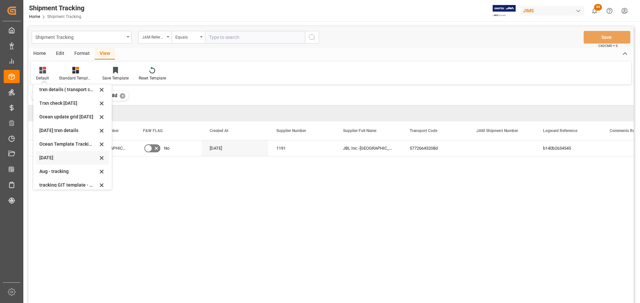
scroll to position [105, 0]
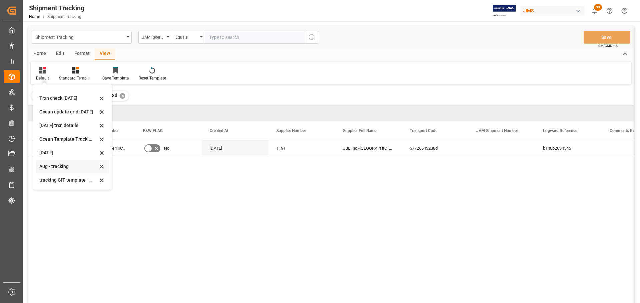
click at [48, 163] on div "Aug - tracking" at bounding box center [68, 166] width 58 height 7
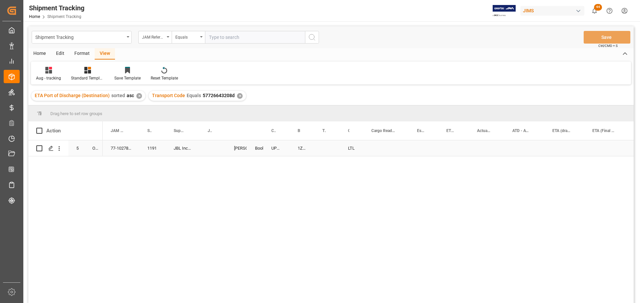
click at [304, 148] on div "1Z72X3V56854653412" at bounding box center [301, 149] width 25 height 16
drag, startPoint x: 312, startPoint y: 154, endPoint x: 324, endPoint y: 150, distance: 12.4
click at [208, 146] on div "Press SPACE to select this row." at bounding box center [213, 149] width 26 height 16
click at [209, 146] on div "Press SPACE to select this row." at bounding box center [213, 149] width 26 height 16
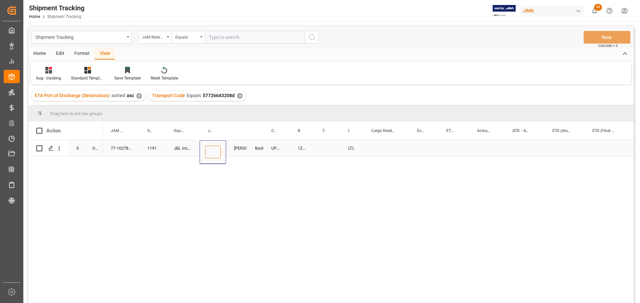
click at [212, 151] on input "Press SPACE to select this row." at bounding box center [213, 152] width 16 height 13
paste input "73235"
type input "73235"
click at [323, 144] on div "Press SPACE to select this row." at bounding box center [327, 149] width 26 height 16
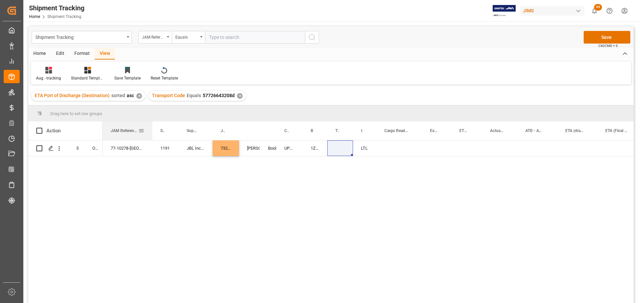
drag, startPoint x: 142, startPoint y: 131, endPoint x: 152, endPoint y: 133, distance: 9.8
click at [152, 133] on div at bounding box center [152, 131] width 3 height 19
click at [361, 175] on div "77-10278-US 1191 JBL Inc.-US 73235 Shyamala Mantha Booking UPS STANDARD GROUND …" at bounding box center [368, 224] width 531 height 167
click at [320, 149] on div "1Z72X3V56854653412" at bounding box center [314, 149] width 25 height 16
drag, startPoint x: 325, startPoint y: 154, endPoint x: 336, endPoint y: 152, distance: 10.8
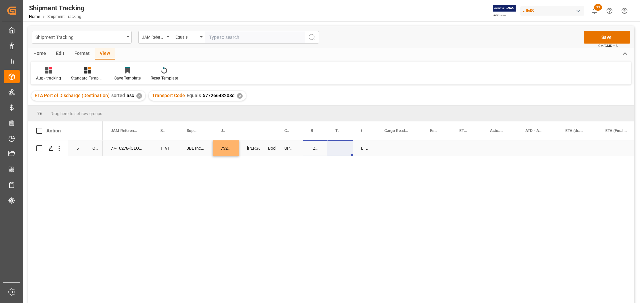
click at [307, 148] on div "1Z72X3V56854653412" at bounding box center [314, 149] width 25 height 16
click at [351, 166] on div "77-10278-US 1191 JBL Inc.-US 73235 Shyamala Mantha Booking UPS STANDARD GROUND …" at bounding box center [368, 224] width 531 height 167
click at [419, 146] on div "Press SPACE to select this row." at bounding box center [399, 149] width 46 height 16
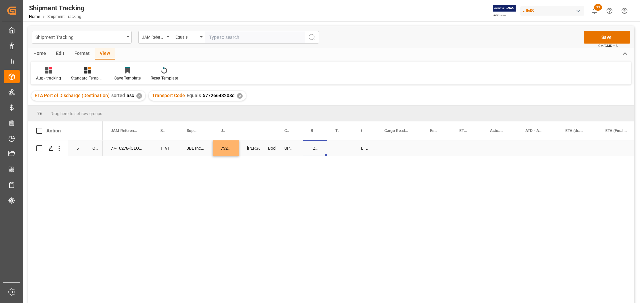
click at [314, 151] on div "1Z72X3V56854653412" at bounding box center [314, 149] width 25 height 16
drag, startPoint x: 327, startPoint y: 156, endPoint x: 337, endPoint y: 154, distance: 10.7
click at [314, 149] on div "1Z72X3V56854653412" at bounding box center [314, 149] width 25 height 16
click at [360, 179] on div "77-10278-US 1191 JBL Inc.-US 73235 Shyamala Mantha Booking UPS STANDARD GROUND …" at bounding box center [368, 224] width 531 height 167
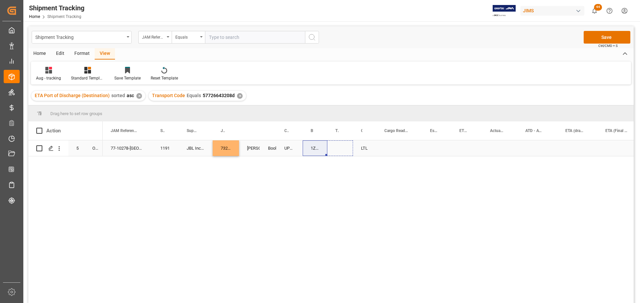
drag, startPoint x: 326, startPoint y: 156, endPoint x: 341, endPoint y: 153, distance: 14.9
click at [391, 150] on div "Press SPACE to select this row." at bounding box center [399, 149] width 46 height 16
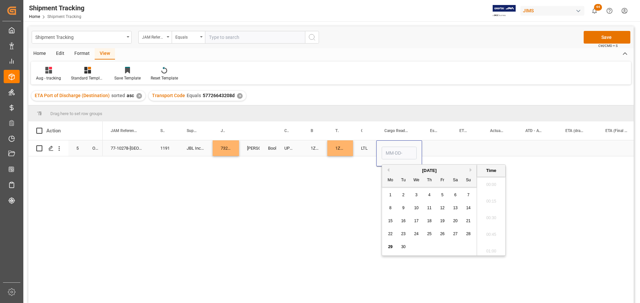
scroll to position [1068, 0]
click at [428, 234] on span "25" at bounding box center [429, 234] width 4 height 5
type input "09-25-2025 00:00"
click at [439, 143] on div "Press SPACE to select this row." at bounding box center [436, 149] width 29 height 16
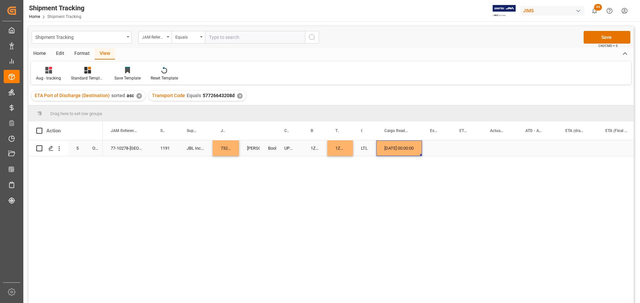
click at [408, 146] on div "09-25-2025 00:00:00" at bounding box center [399, 149] width 46 height 16
drag, startPoint x: 421, startPoint y: 156, endPoint x: 459, endPoint y: 152, distance: 38.5
click at [467, 152] on div "09-25-2025 00:00:00" at bounding box center [466, 149] width 31 height 16
drag, startPoint x: 481, startPoint y: 154, endPoint x: 497, endPoint y: 153, distance: 16.4
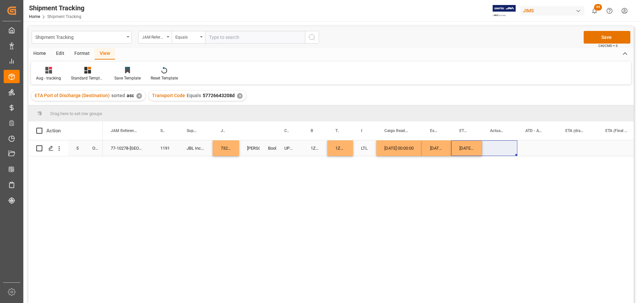
click at [464, 149] on div "09-25-2025 00:00:00" at bounding box center [466, 149] width 31 height 16
drag, startPoint x: 480, startPoint y: 155, endPoint x: 492, endPoint y: 155, distance: 12.0
click at [612, 150] on div "Press SPACE to select this row." at bounding box center [620, 149] width 46 height 16
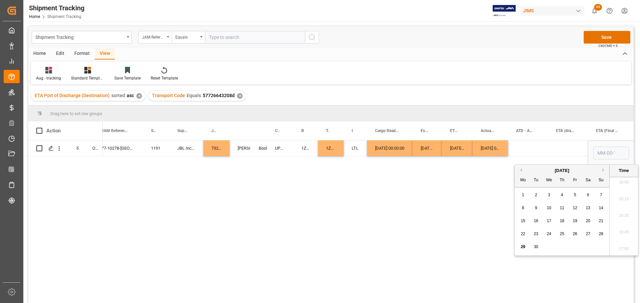
click at [601, 167] on div "September 2025 Mo Tu We Th Fr Sa Su" at bounding box center [561, 176] width 95 height 22
click at [602, 170] on button "Next Month" at bounding box center [604, 170] width 4 height 4
click at [575, 195] on span "3" at bounding box center [575, 195] width 2 height 5
type input "10-03-2025 00:00"
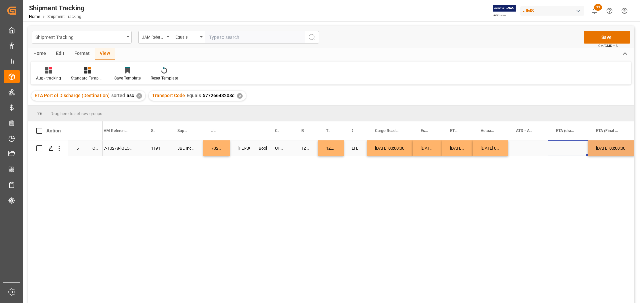
click at [561, 151] on div "Press SPACE to select this row." at bounding box center [568, 149] width 40 height 16
click at [553, 146] on div "Press SPACE to select this row." at bounding box center [568, 149] width 40 height 16
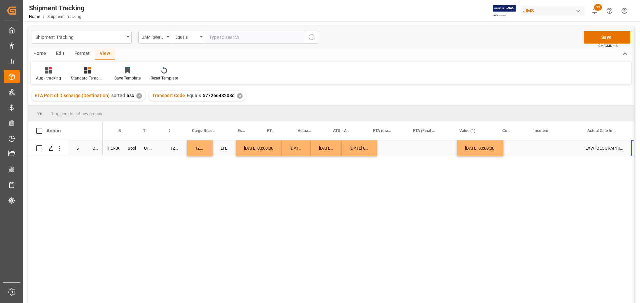
scroll to position [0, 192]
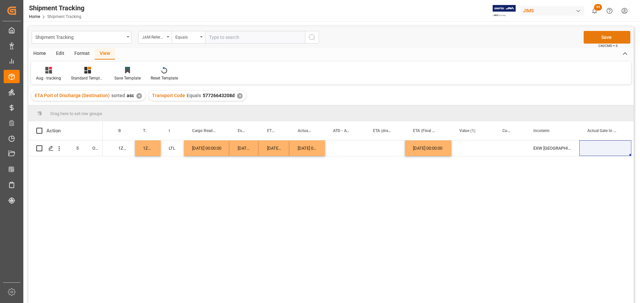
click at [607, 37] on button "Save" at bounding box center [606, 37] width 47 height 13
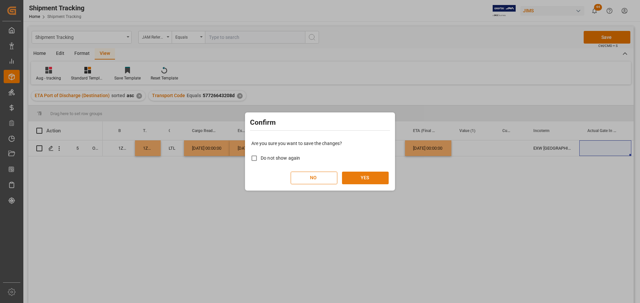
click at [362, 180] on button "YES" at bounding box center [365, 178] width 47 height 13
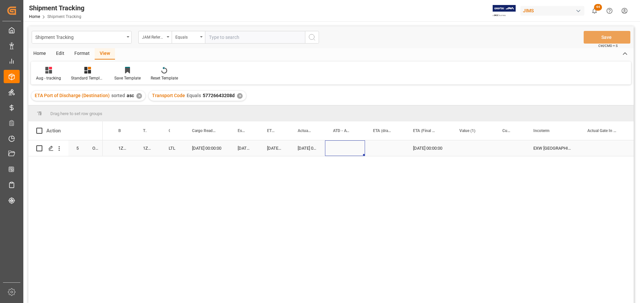
click at [353, 149] on div "Press SPACE to select this row." at bounding box center [345, 149] width 40 height 16
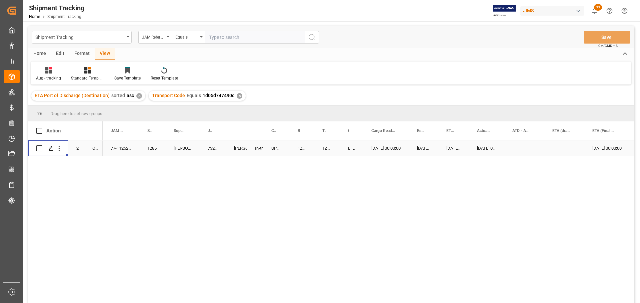
scroll to position [99, 0]
